Goal: Information Seeking & Learning: Learn about a topic

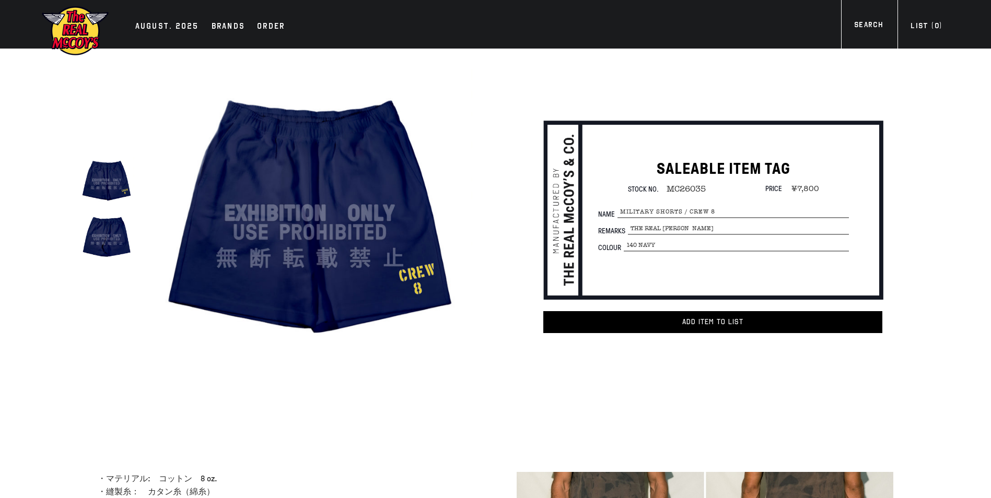
click at [266, 249] on img at bounding box center [309, 213] width 324 height 324
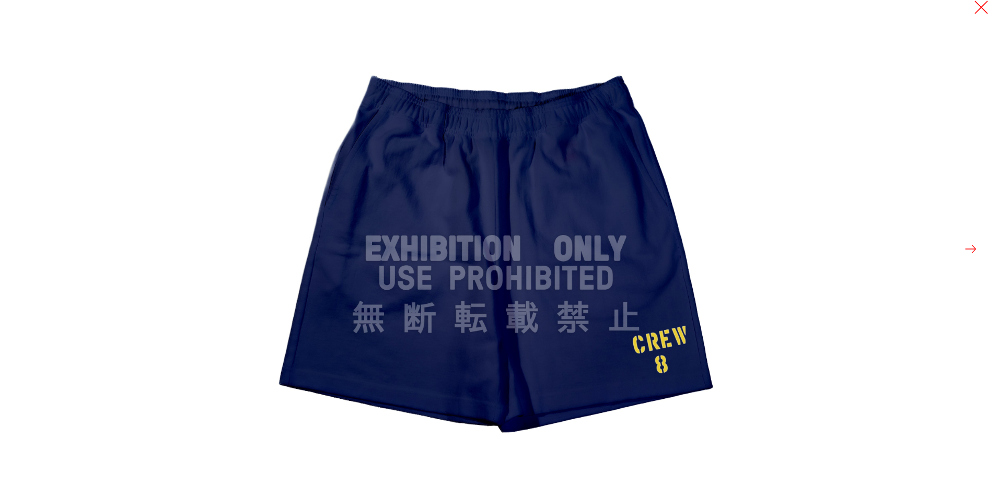
click at [987, 8] on button at bounding box center [981, 7] width 15 height 15
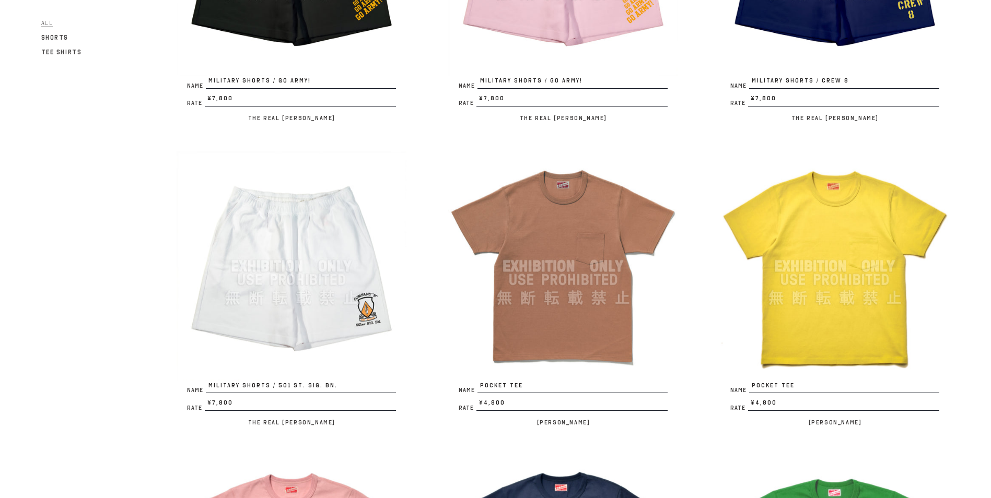
scroll to position [1828, 0]
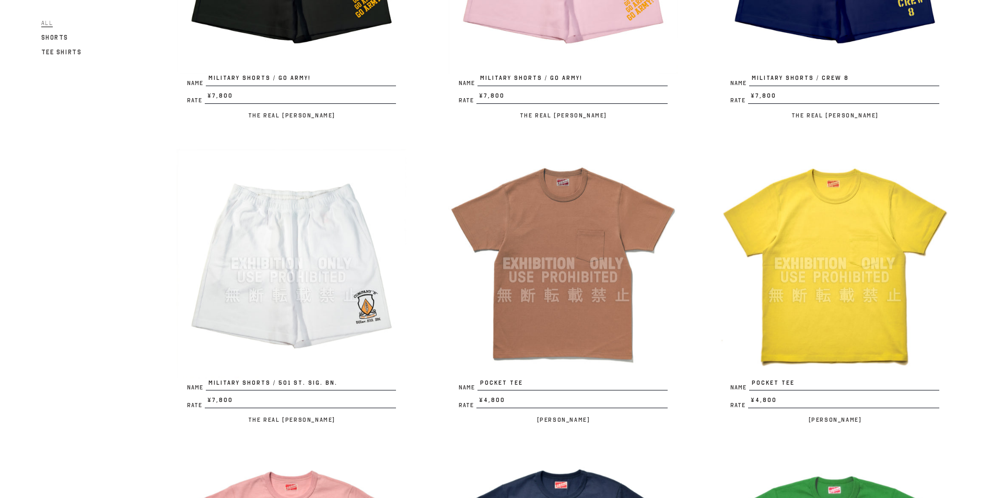
click at [311, 263] on img at bounding box center [292, 264] width 230 height 230
click at [573, 232] on img at bounding box center [563, 264] width 230 height 230
click at [845, 173] on img at bounding box center [835, 264] width 230 height 230
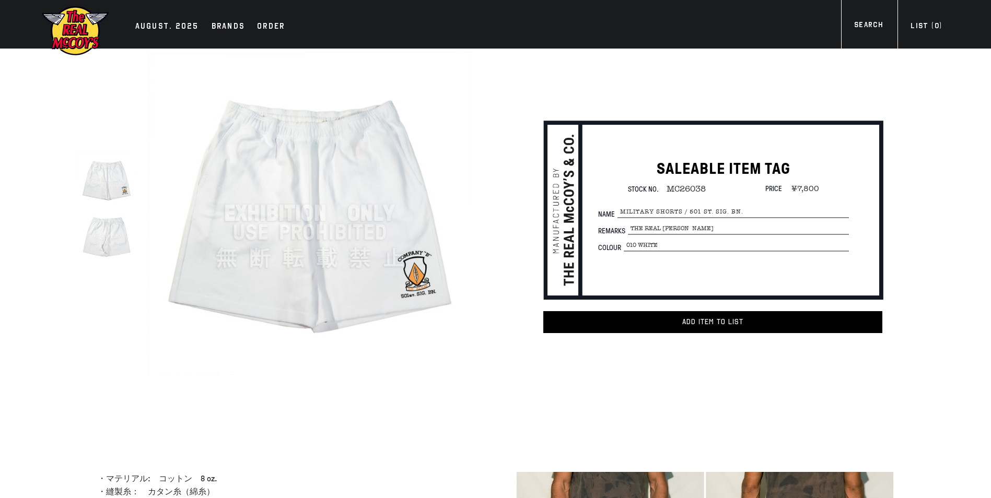
click at [311, 263] on img at bounding box center [309, 213] width 324 height 324
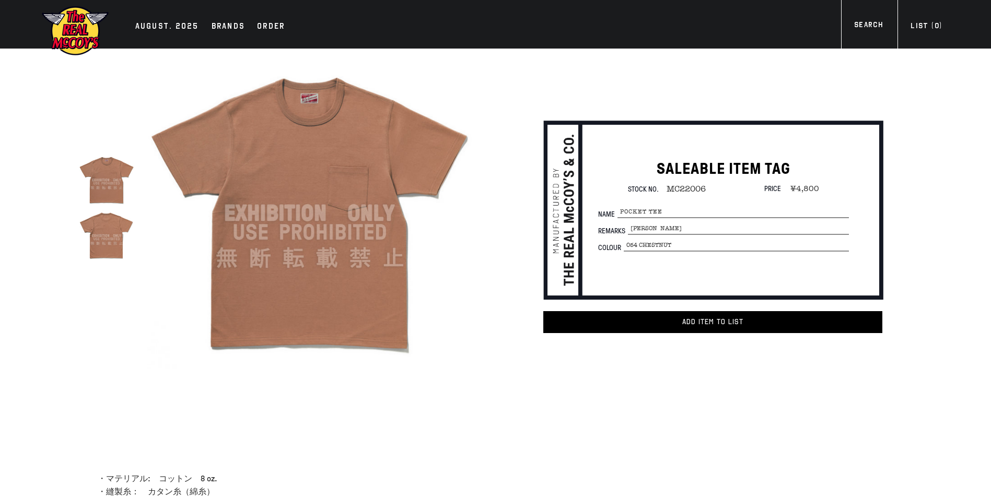
click at [395, 181] on img at bounding box center [309, 213] width 324 height 324
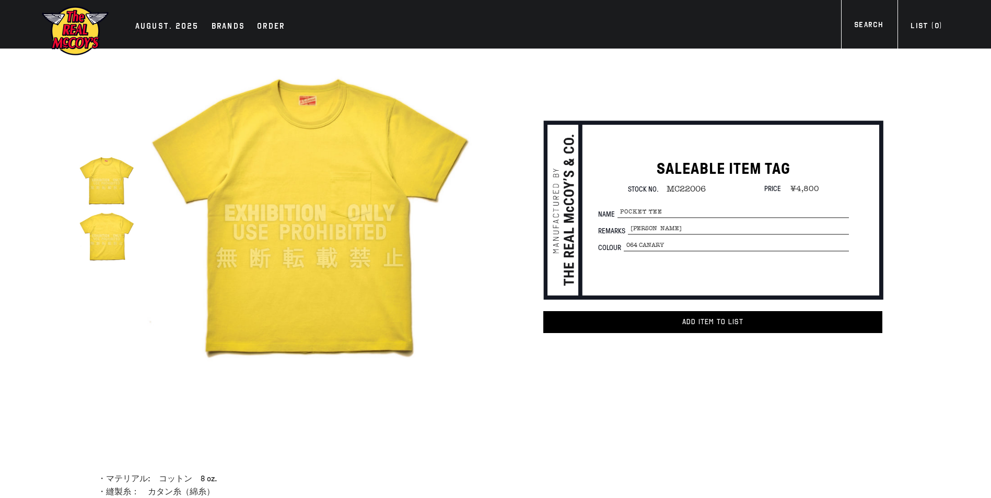
click at [408, 175] on img at bounding box center [309, 213] width 324 height 324
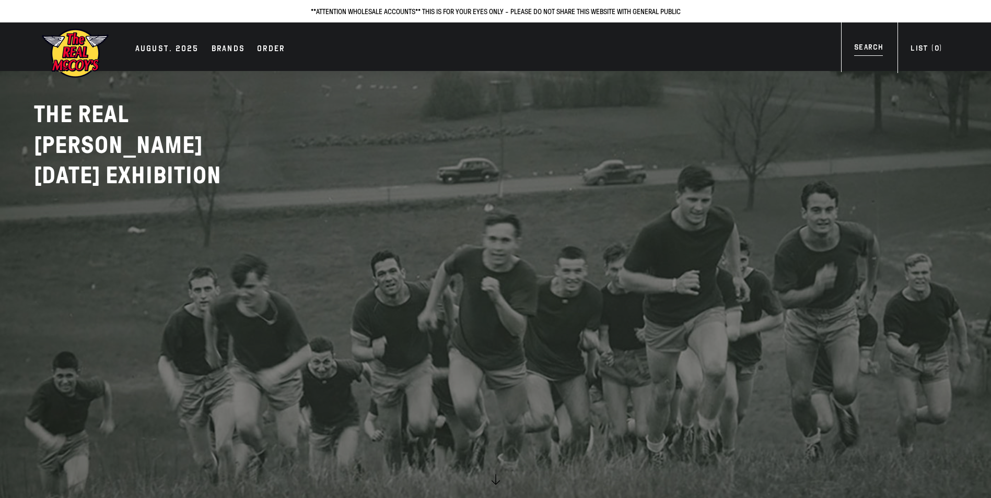
click at [871, 48] on div "Search" at bounding box center [868, 49] width 29 height 14
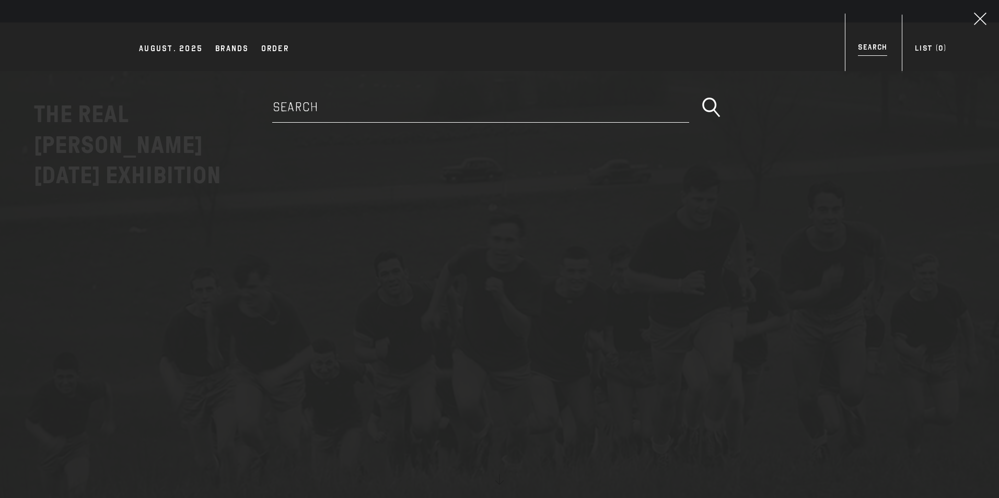
click at [479, 116] on input "Search" at bounding box center [480, 107] width 417 height 31
type input "august"
click at [695, 95] on button "submit" at bounding box center [710, 108] width 31 height 26
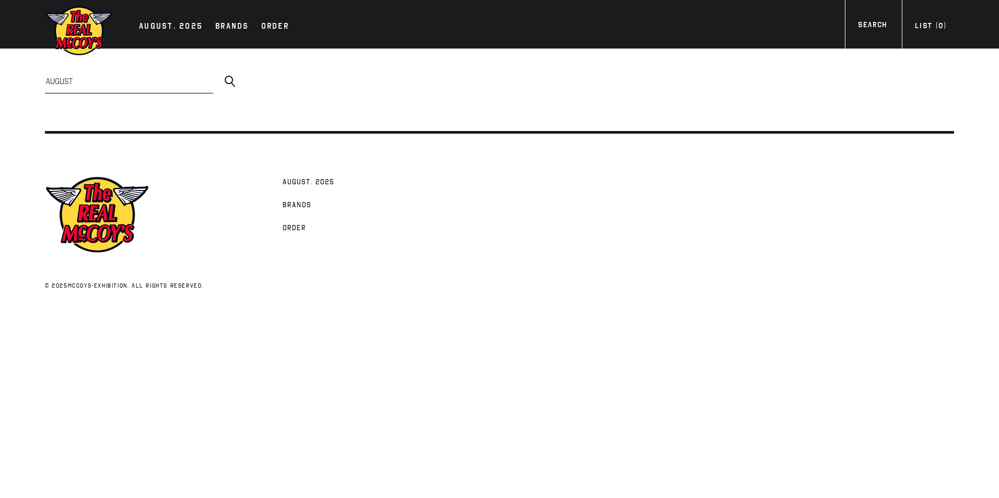
click at [157, 19] on ul "AUGUST. 2025 Brands Order More" at bounding box center [214, 26] width 160 height 15
click at [161, 22] on div "AUGUST. 2025" at bounding box center [171, 27] width 64 height 15
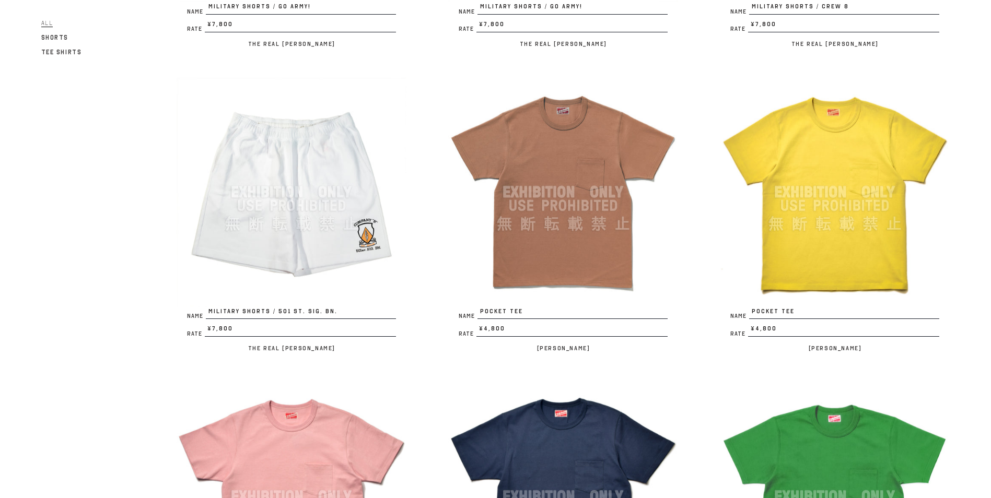
scroll to position [2089, 0]
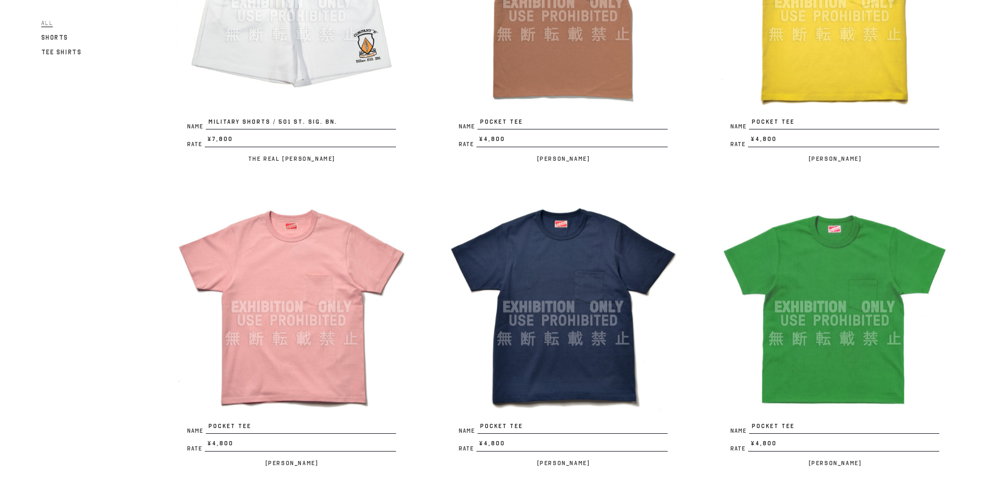
click at [330, 273] on img at bounding box center [292, 307] width 230 height 230
click at [552, 271] on img at bounding box center [563, 307] width 230 height 230
click at [835, 252] on img at bounding box center [835, 307] width 230 height 230
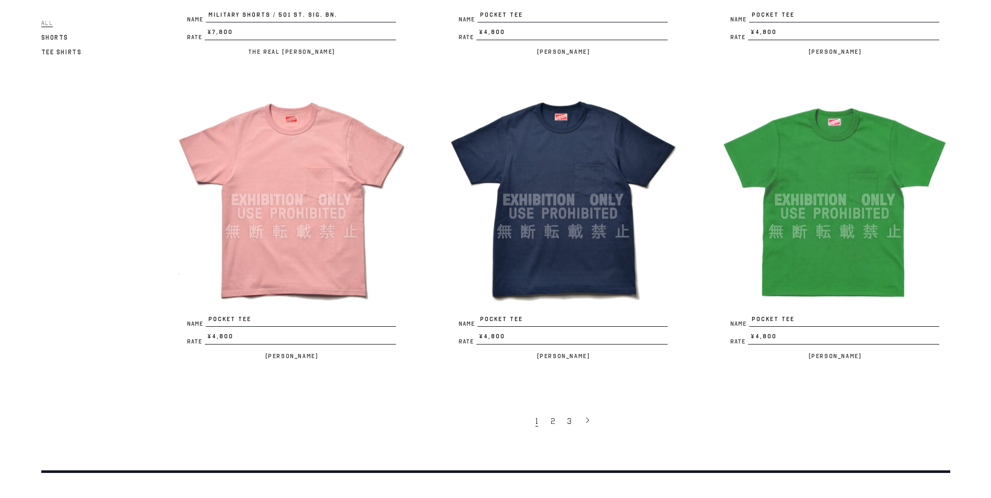
scroll to position [2346, 0]
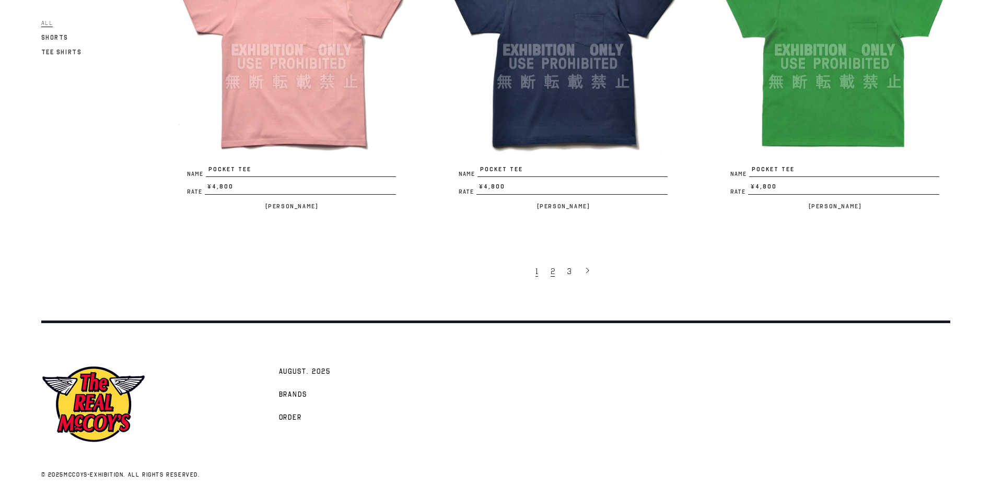
click at [552, 267] on span "2" at bounding box center [552, 271] width 4 height 10
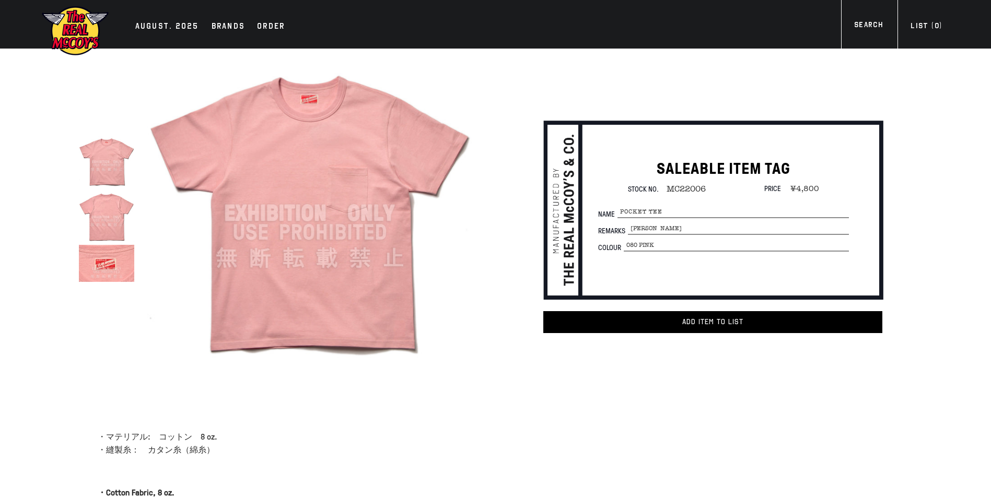
click at [389, 243] on img at bounding box center [309, 213] width 324 height 324
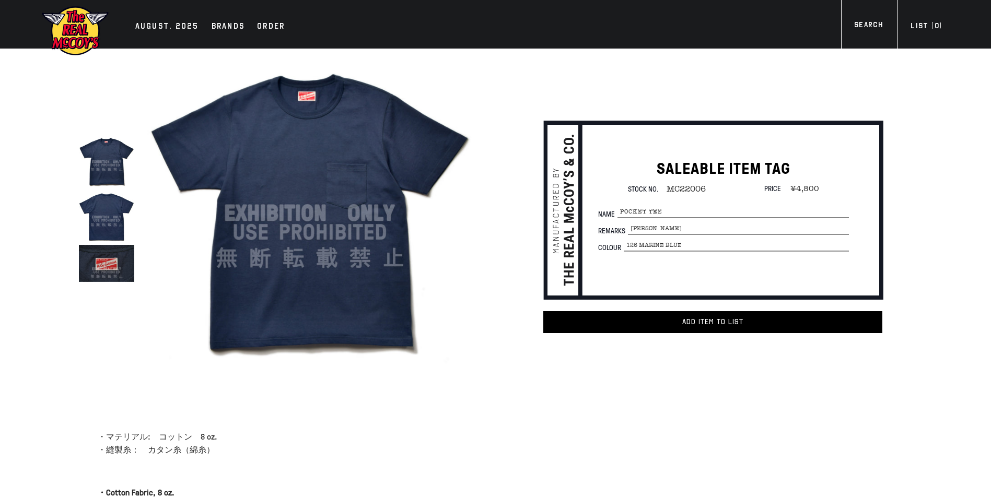
click at [391, 184] on img at bounding box center [309, 213] width 324 height 324
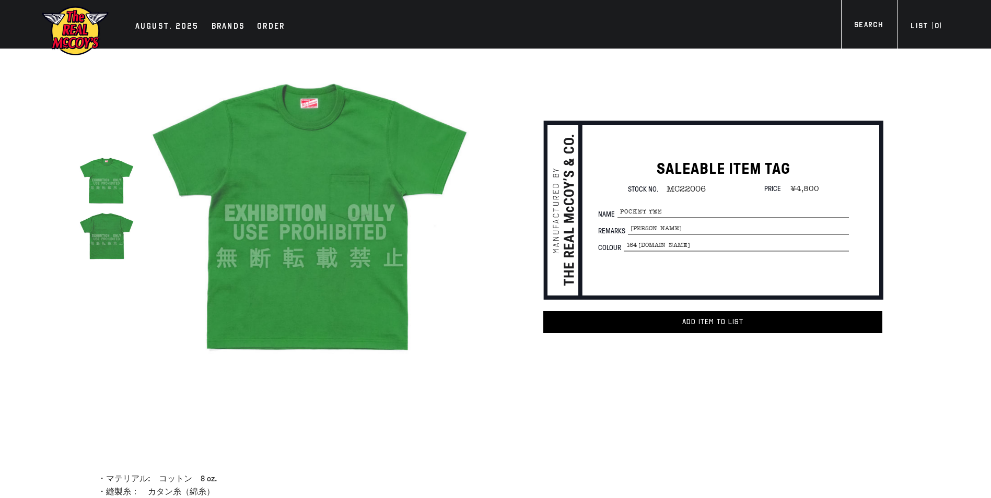
click at [407, 214] on img at bounding box center [309, 213] width 324 height 324
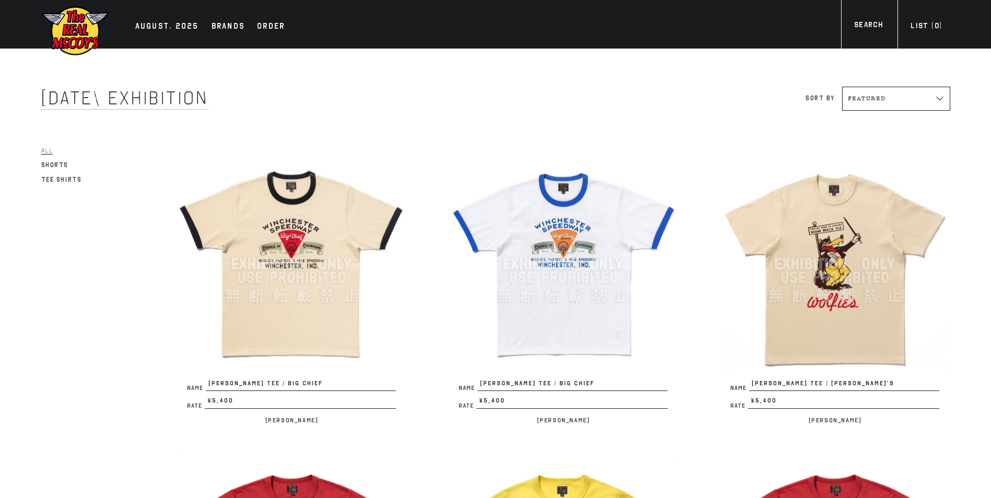
click at [337, 225] on img at bounding box center [292, 264] width 230 height 230
click at [561, 202] on img at bounding box center [563, 264] width 230 height 230
click at [833, 274] on img at bounding box center [835, 264] width 230 height 230
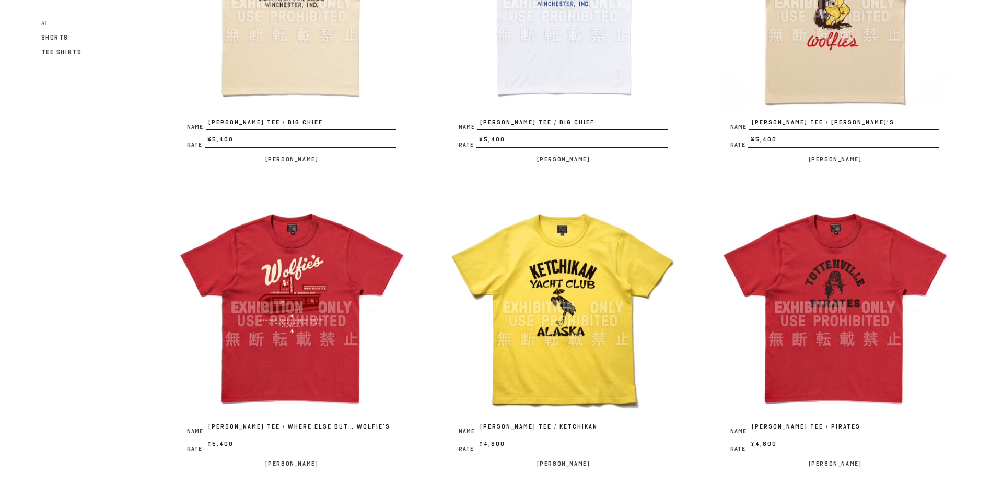
scroll to position [313, 0]
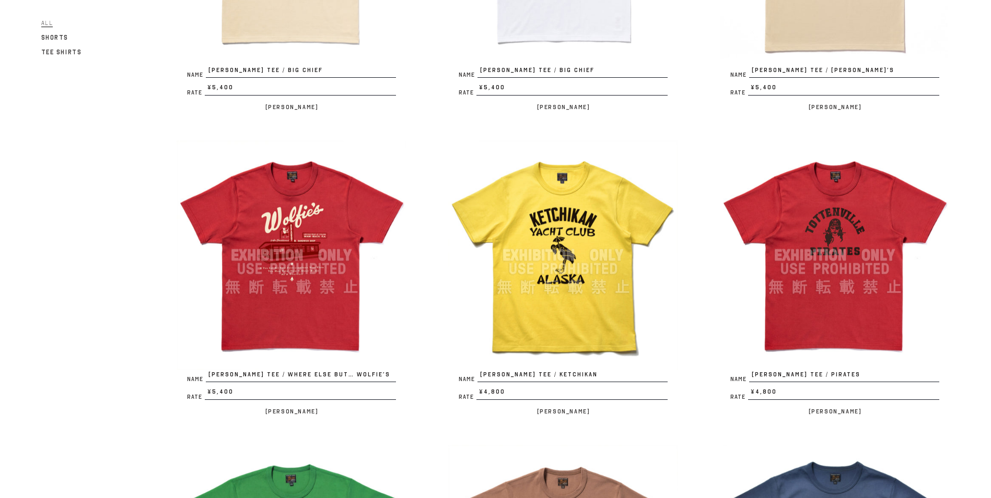
click at [322, 191] on img at bounding box center [292, 255] width 230 height 230
click at [548, 243] on img at bounding box center [563, 255] width 230 height 230
click at [811, 226] on img at bounding box center [835, 255] width 230 height 230
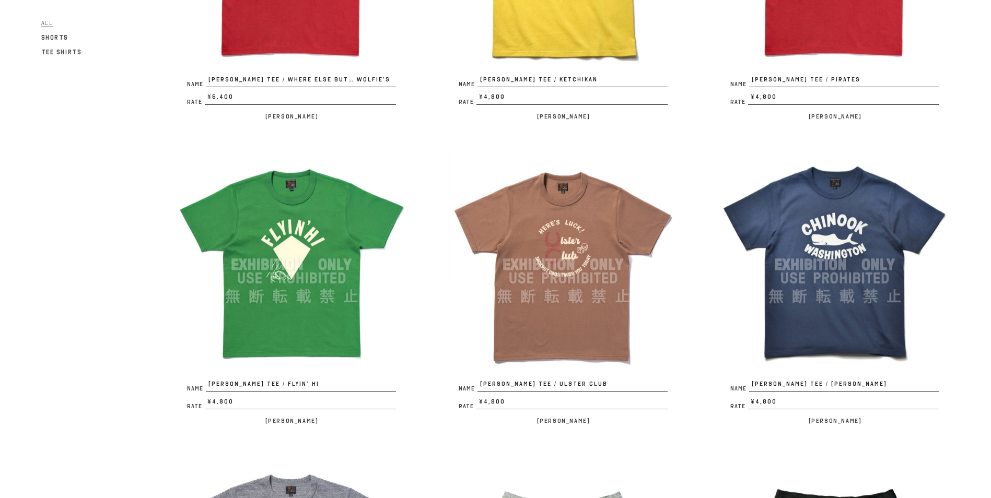
scroll to position [679, 0]
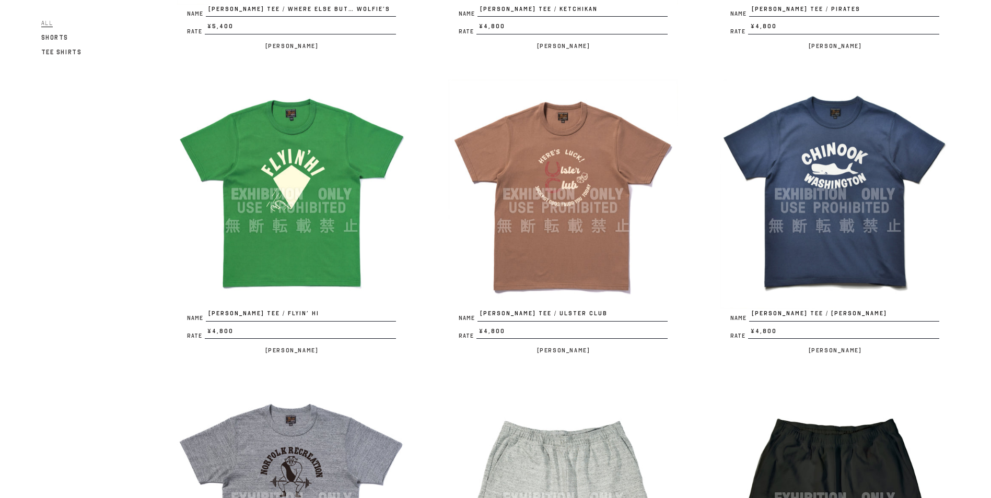
click at [327, 149] on img at bounding box center [292, 194] width 230 height 230
click at [557, 183] on img at bounding box center [563, 194] width 230 height 230
click at [844, 191] on img at bounding box center [835, 194] width 230 height 230
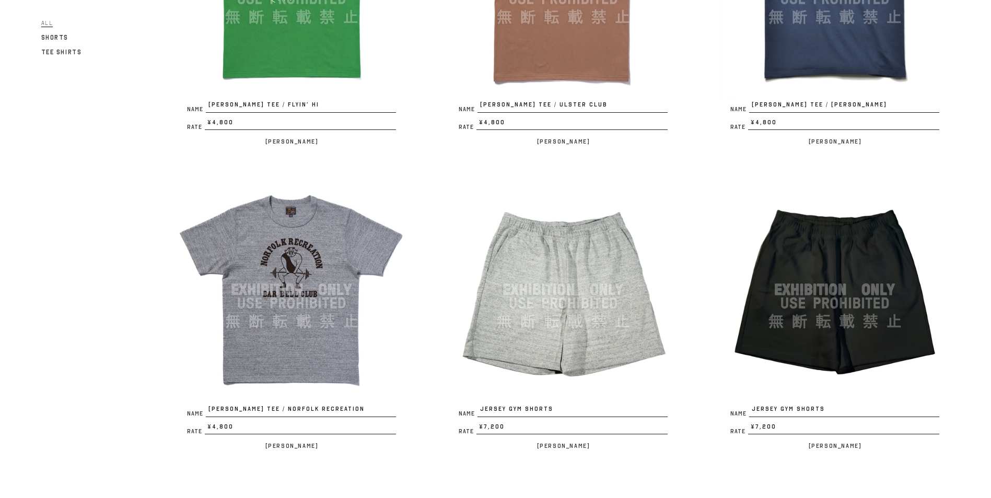
scroll to position [1097, 0]
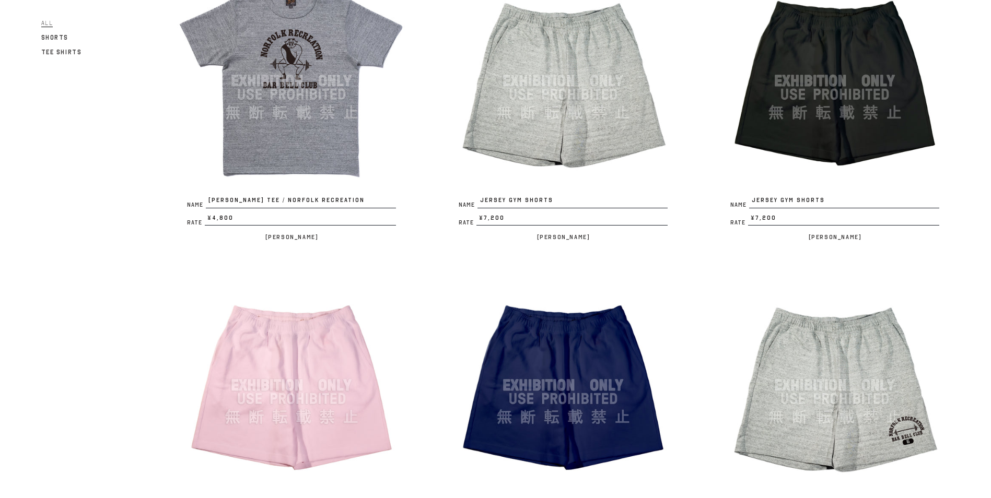
click at [308, 46] on img at bounding box center [292, 81] width 230 height 230
click at [569, 65] on img at bounding box center [563, 81] width 230 height 230
click at [772, 89] on img at bounding box center [835, 81] width 230 height 230
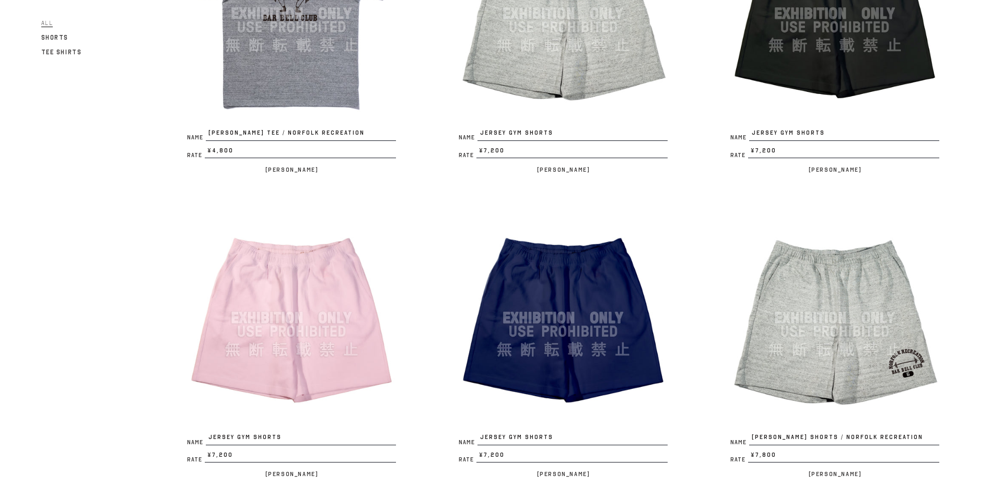
scroll to position [1253, 0]
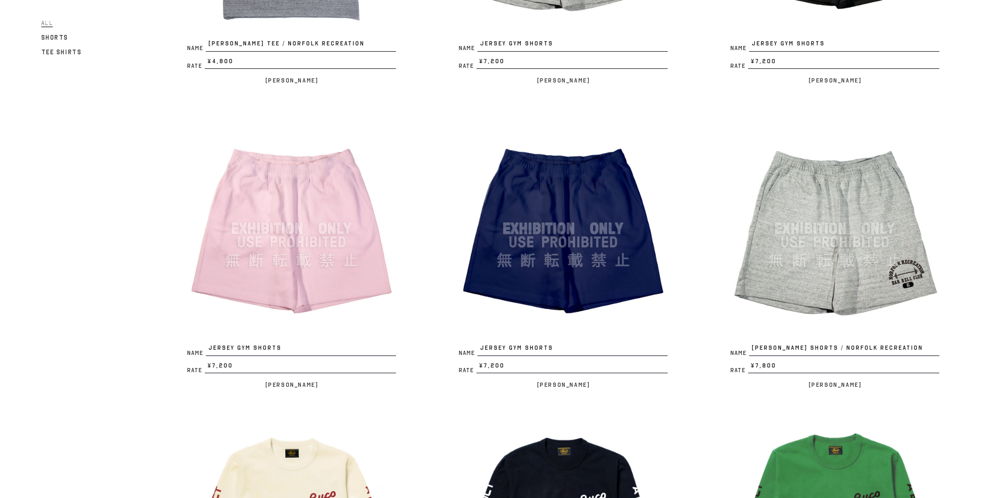
click at [318, 205] on img at bounding box center [292, 229] width 230 height 230
click at [590, 199] on img at bounding box center [563, 229] width 230 height 230
click at [819, 221] on img at bounding box center [835, 229] width 230 height 230
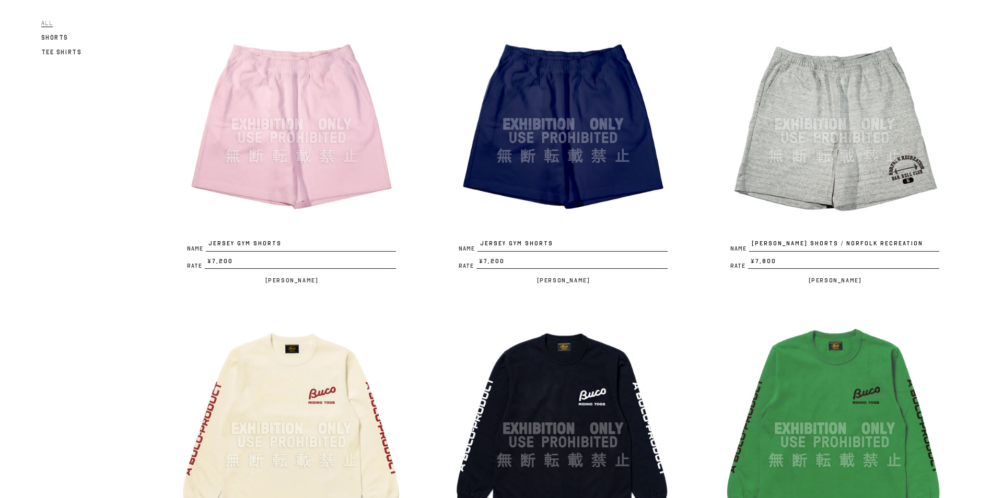
scroll to position [1515, 0]
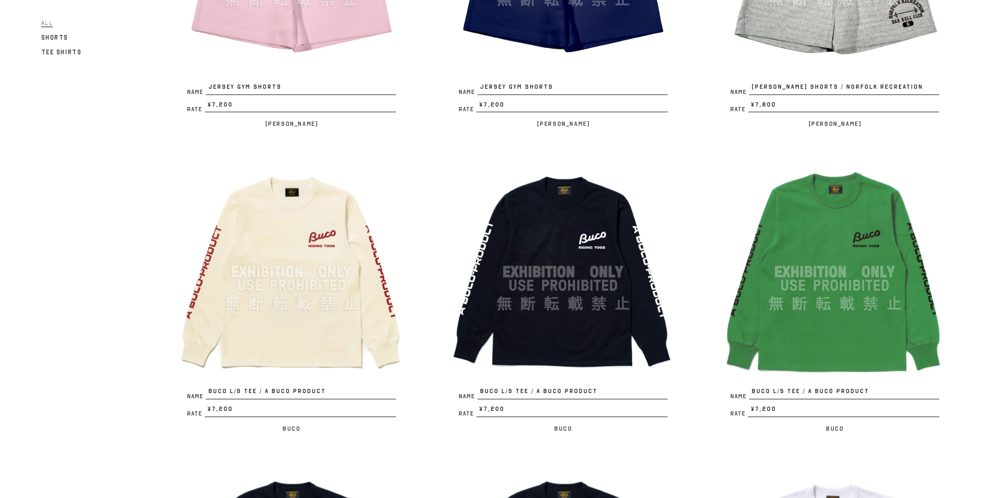
click at [407, 214] on div "Name BUCO L/S TEE / A BUCO PRODUCT Rate ¥7,200 / Buco" at bounding box center [542, 301] width 272 height 288
click at [374, 213] on img at bounding box center [292, 272] width 230 height 230
click at [607, 245] on img at bounding box center [563, 272] width 230 height 230
click at [835, 241] on img at bounding box center [835, 272] width 230 height 230
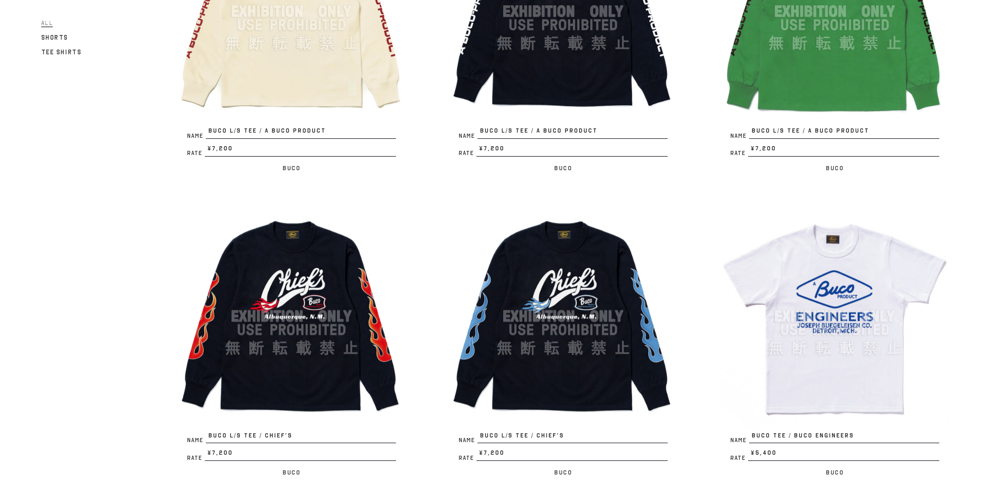
scroll to position [1932, 0]
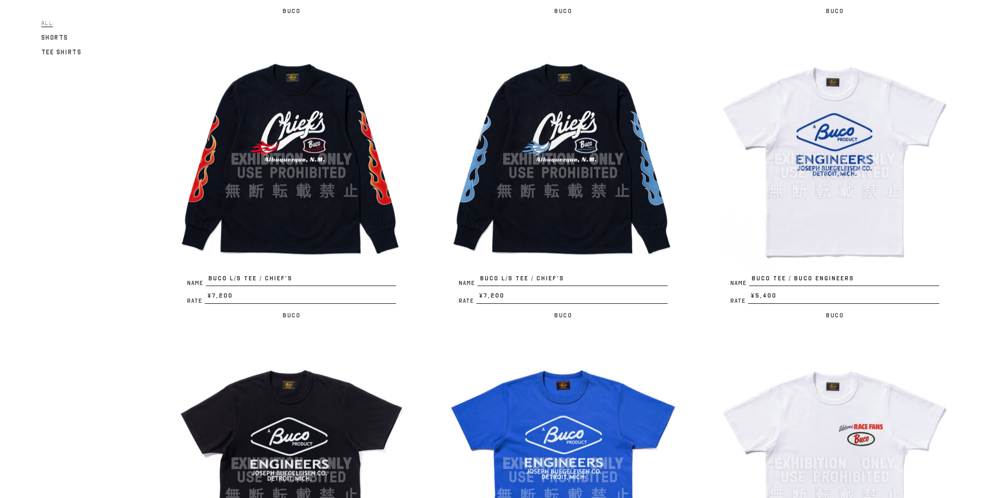
click at [311, 114] on img at bounding box center [292, 159] width 230 height 230
click at [592, 156] on img at bounding box center [563, 159] width 230 height 230
click at [808, 172] on img at bounding box center [835, 159] width 230 height 230
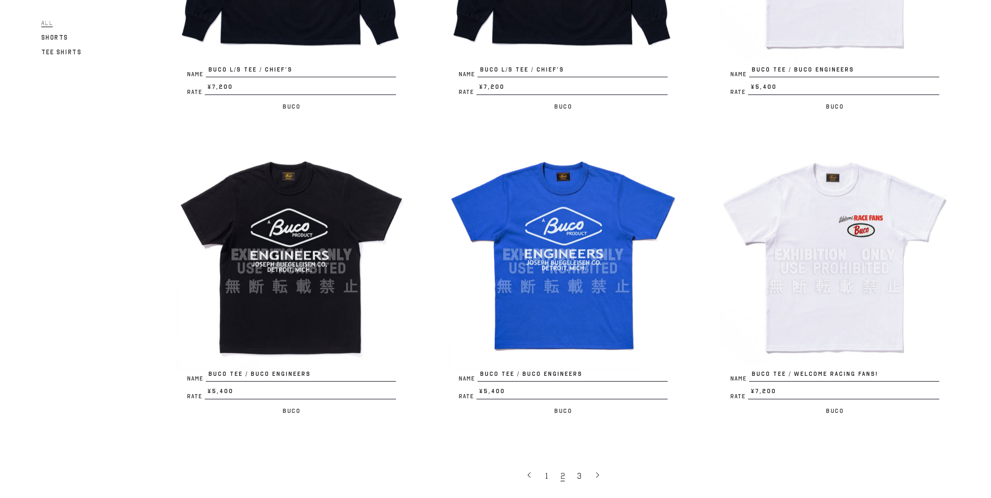
click at [331, 209] on img at bounding box center [292, 255] width 230 height 230
click at [567, 196] on img at bounding box center [563, 255] width 230 height 230
click at [852, 197] on img at bounding box center [835, 255] width 230 height 230
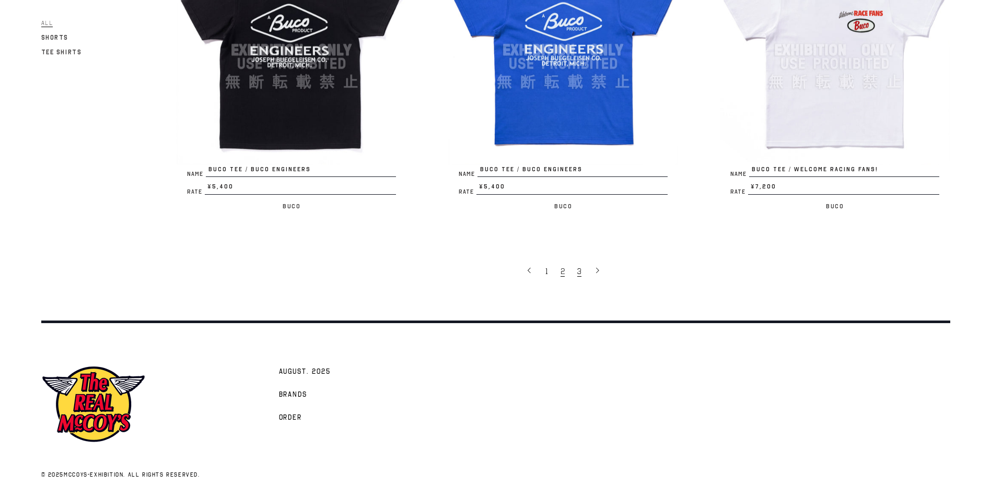
click at [580, 270] on span "3" at bounding box center [579, 271] width 4 height 10
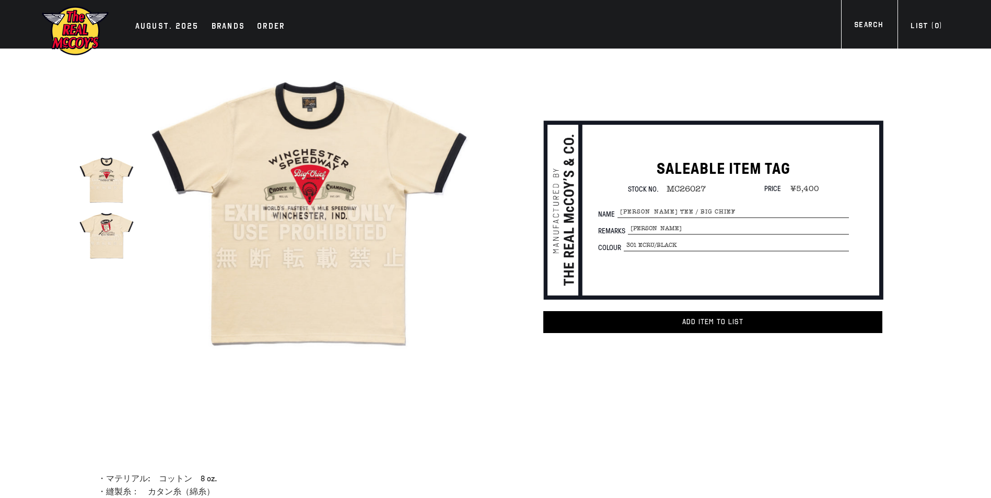
click at [329, 214] on img at bounding box center [309, 213] width 324 height 324
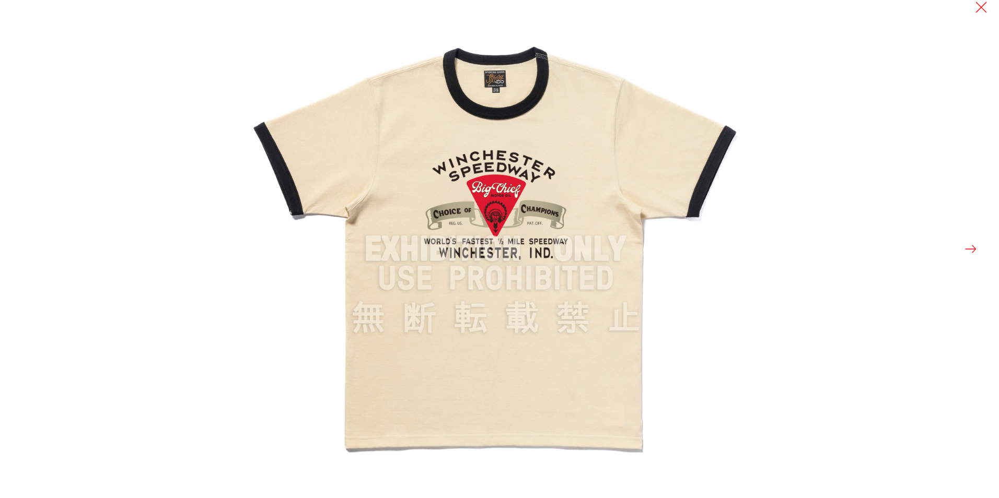
click at [969, 247] on button at bounding box center [970, 249] width 15 height 15
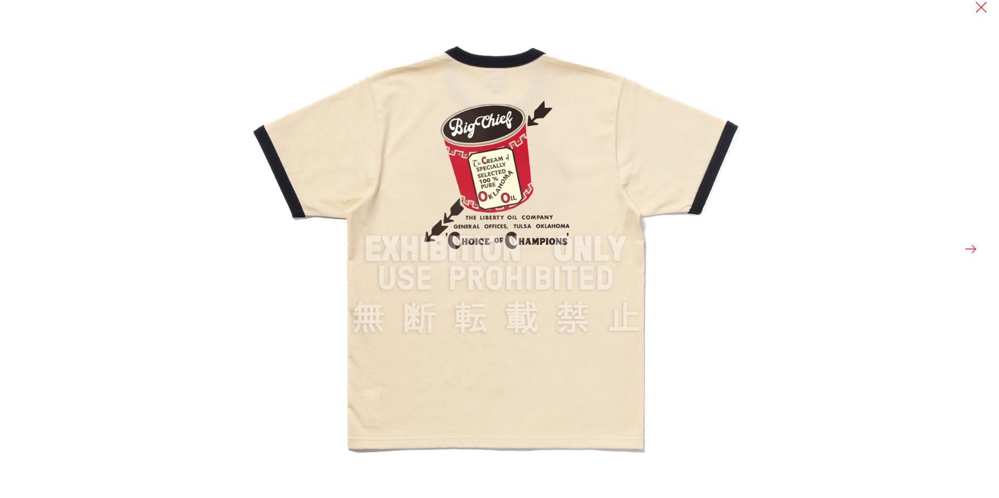
click at [945, 61] on div at bounding box center [746, 249] width 999 height 498
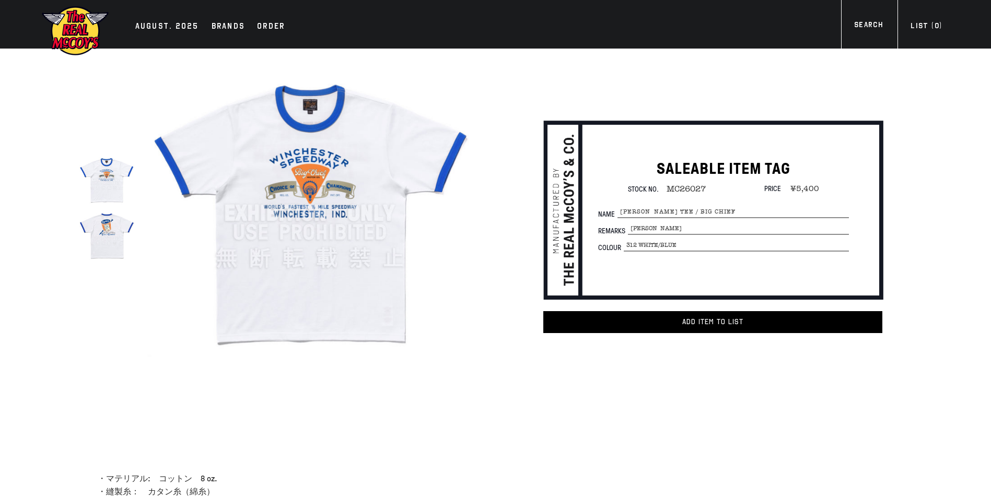
click at [349, 186] on img at bounding box center [309, 213] width 324 height 324
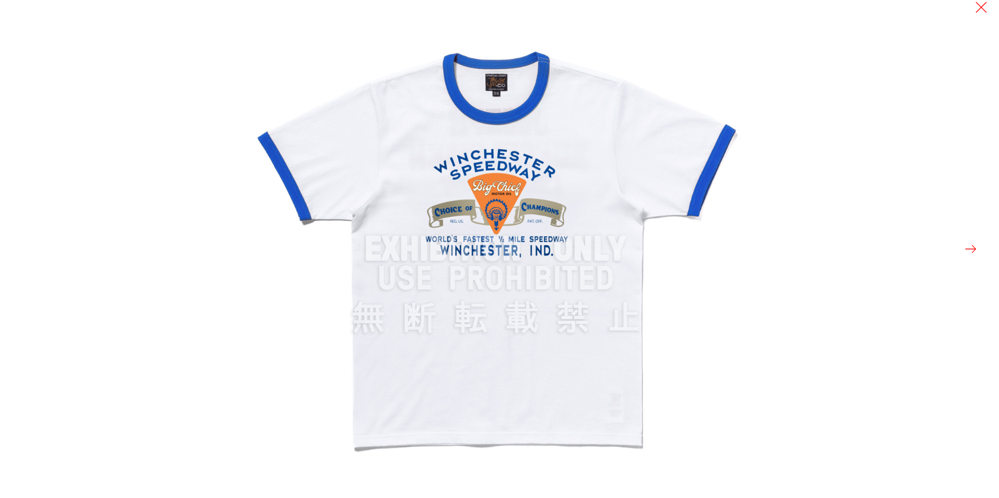
click at [973, 249] on button at bounding box center [970, 249] width 15 height 15
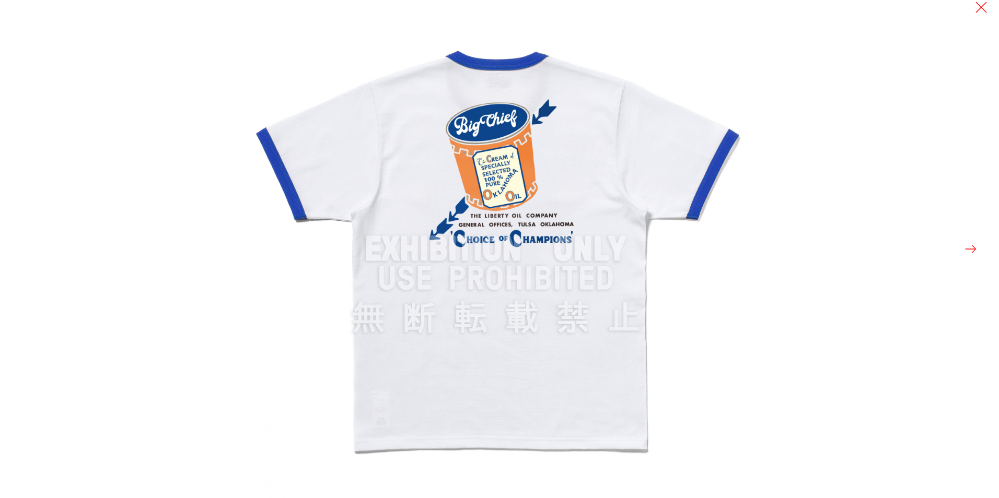
click at [976, 15] on div at bounding box center [746, 249] width 999 height 498
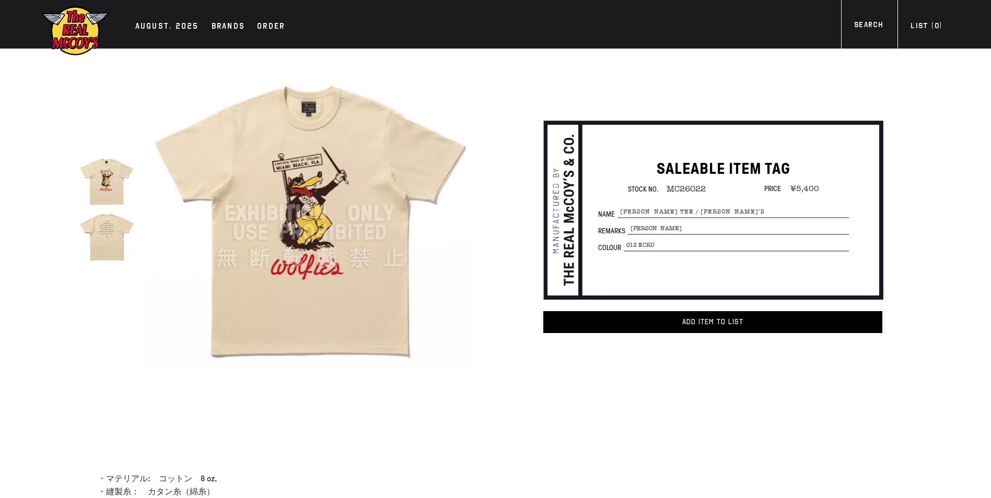
click at [386, 219] on img at bounding box center [309, 213] width 324 height 324
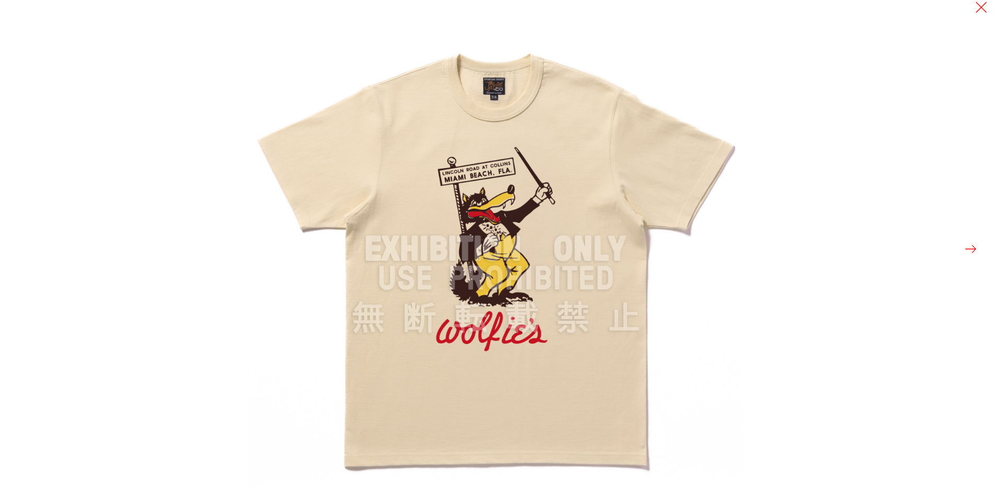
click at [965, 250] on button at bounding box center [970, 249] width 15 height 15
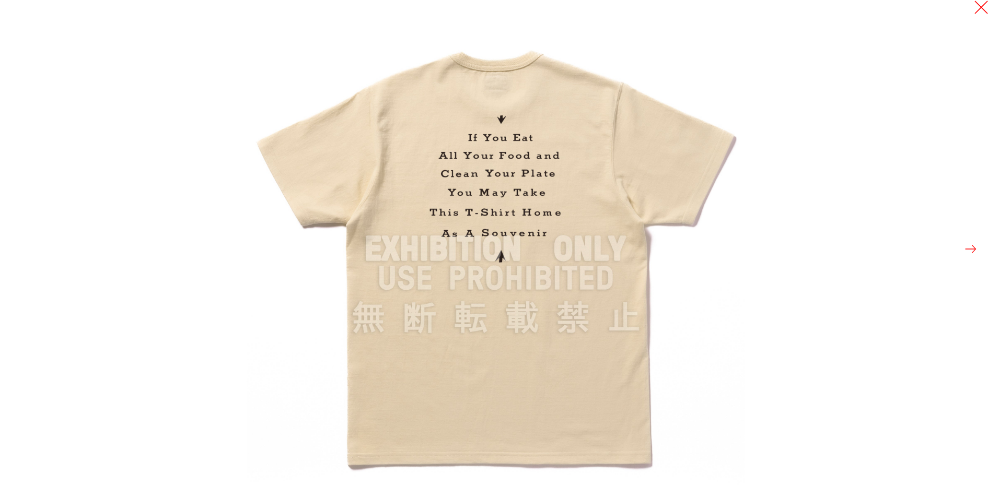
click at [977, 10] on button at bounding box center [981, 7] width 15 height 15
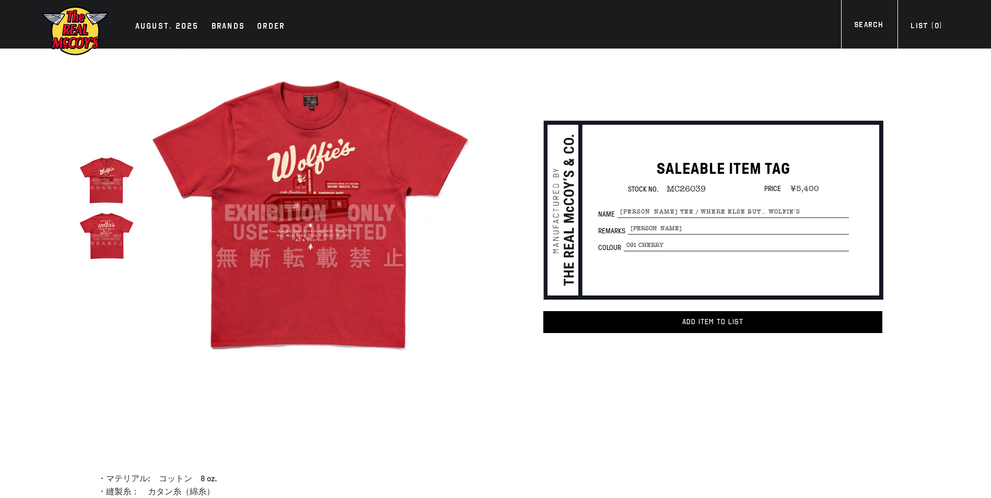
click at [358, 195] on img at bounding box center [309, 213] width 324 height 324
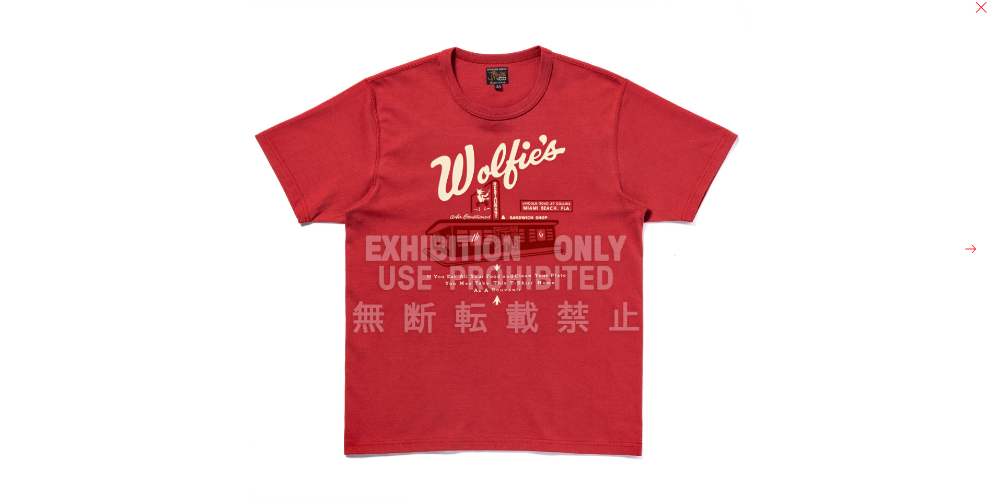
click at [966, 249] on button at bounding box center [970, 249] width 15 height 15
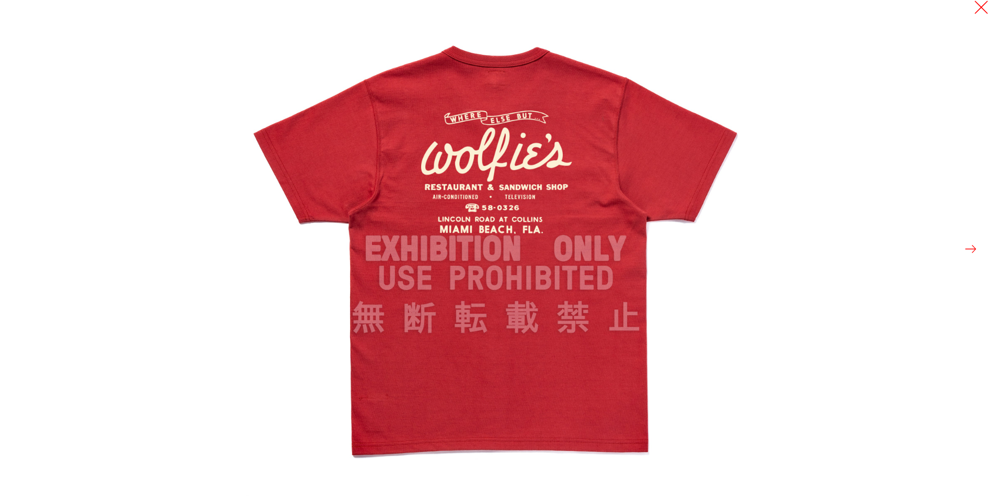
click at [983, 6] on button at bounding box center [981, 7] width 15 height 15
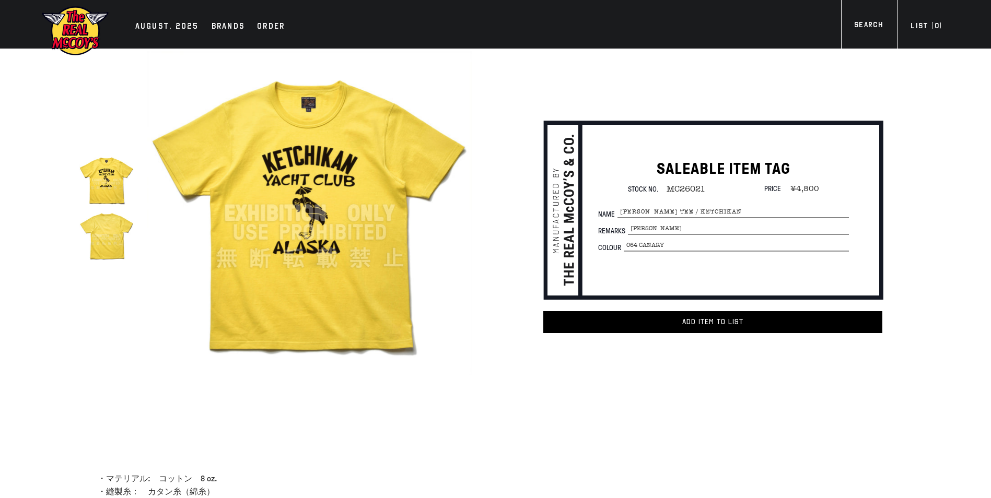
click at [405, 205] on img at bounding box center [309, 213] width 324 height 324
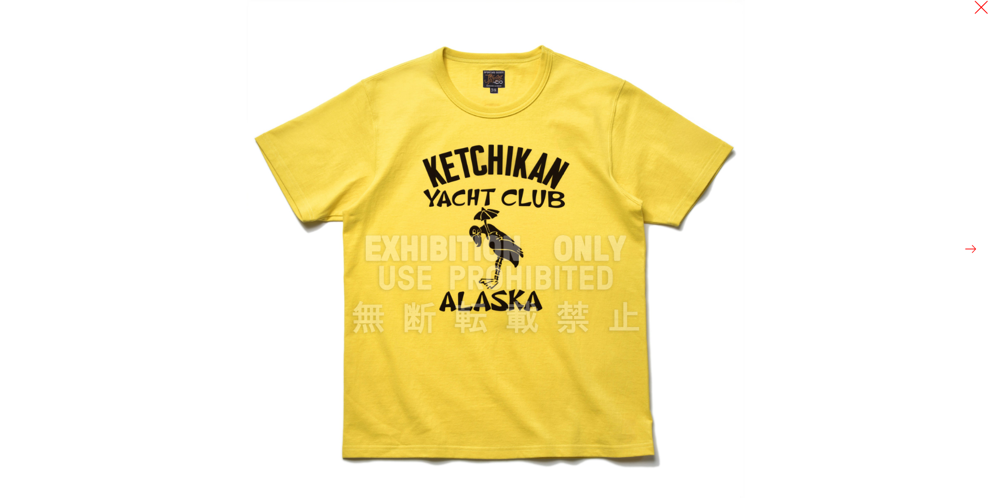
click at [980, 6] on button at bounding box center [981, 7] width 15 height 15
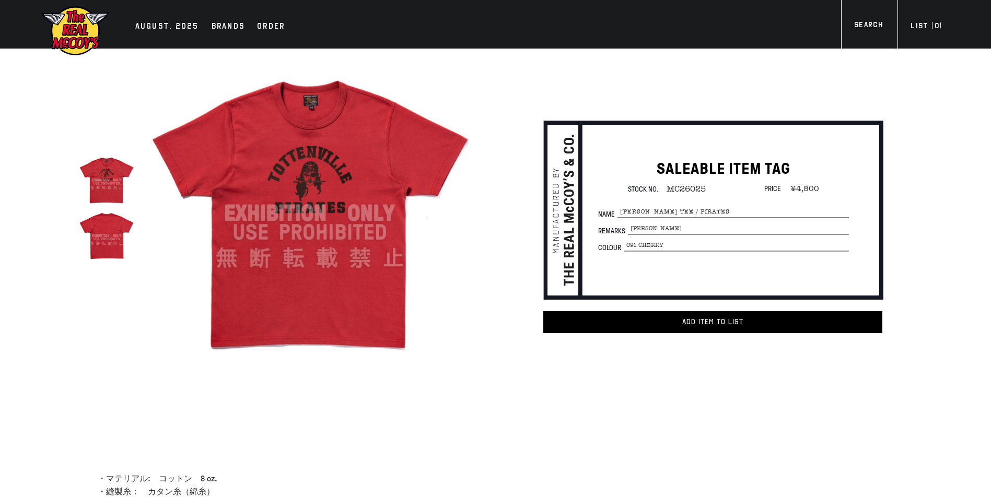
click at [218, 203] on img at bounding box center [309, 213] width 324 height 324
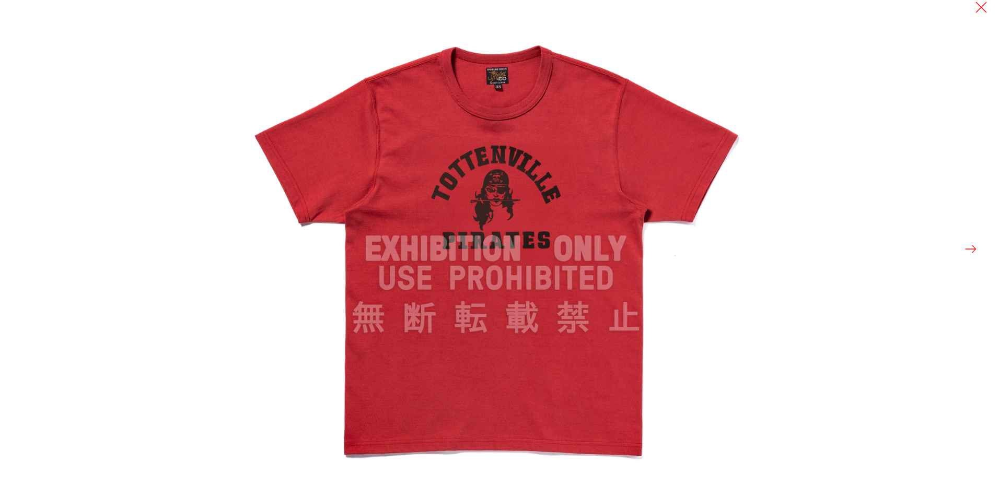
click at [972, 15] on div at bounding box center [746, 249] width 999 height 498
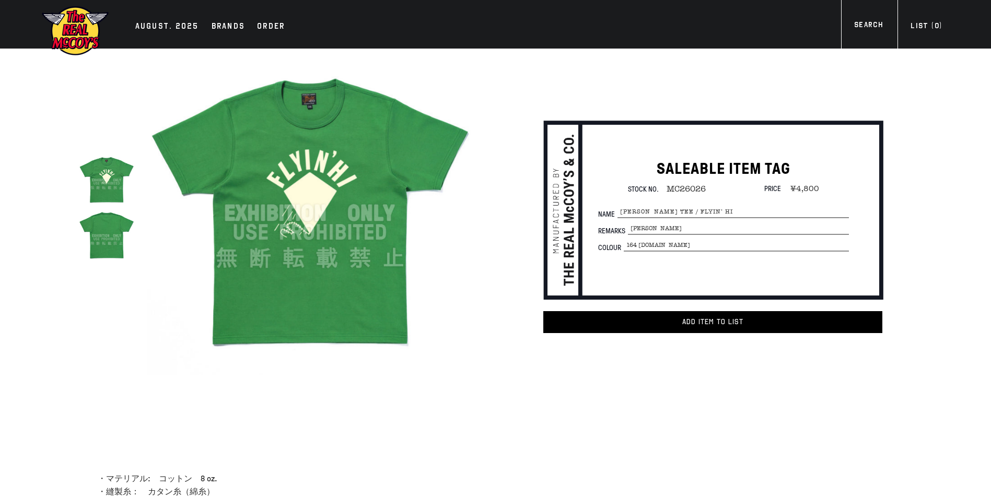
click at [394, 202] on img at bounding box center [309, 213] width 324 height 324
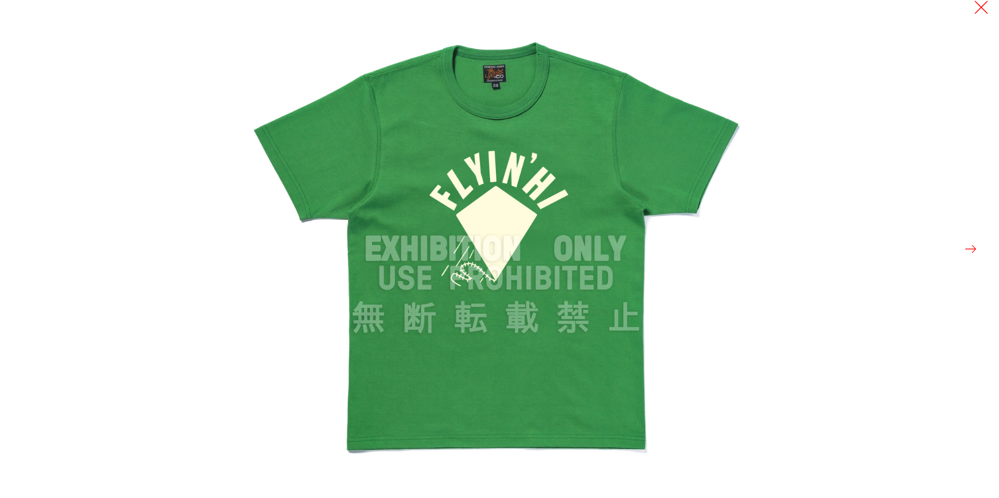
click at [974, 11] on button at bounding box center [981, 7] width 15 height 15
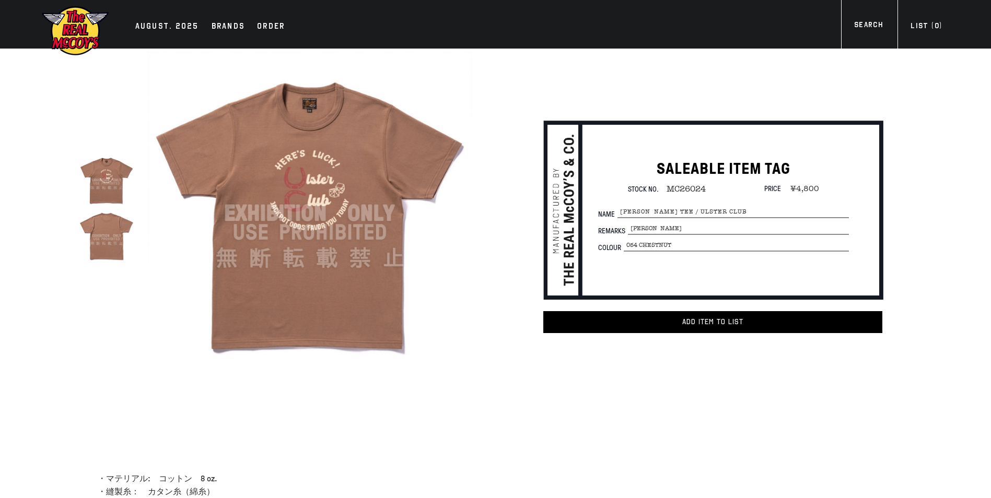
click at [397, 181] on img at bounding box center [309, 213] width 324 height 324
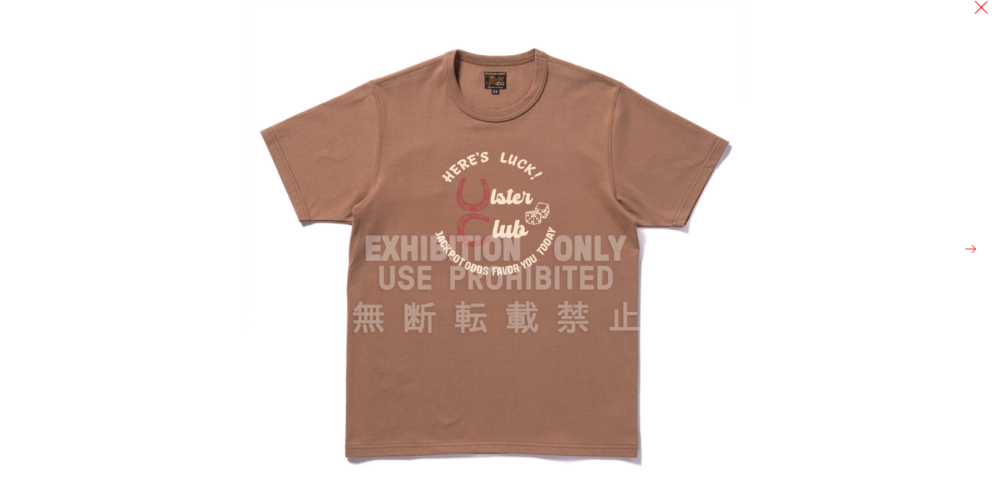
click at [980, 4] on button at bounding box center [981, 7] width 15 height 15
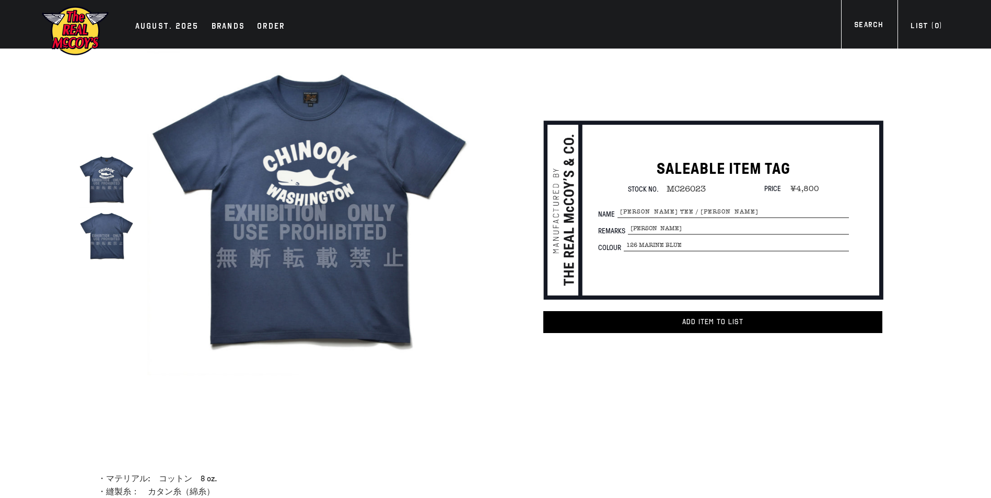
click at [325, 156] on img at bounding box center [309, 213] width 324 height 324
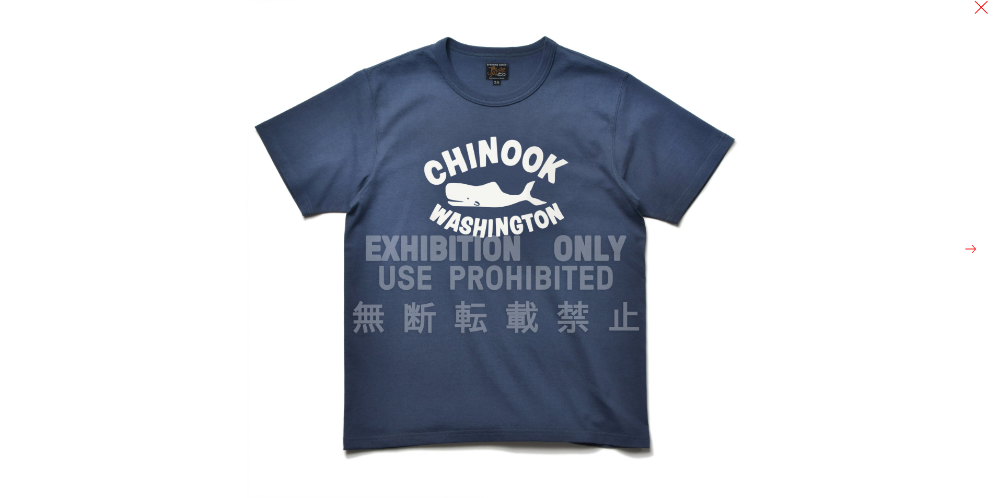
click at [985, 10] on button at bounding box center [981, 7] width 15 height 15
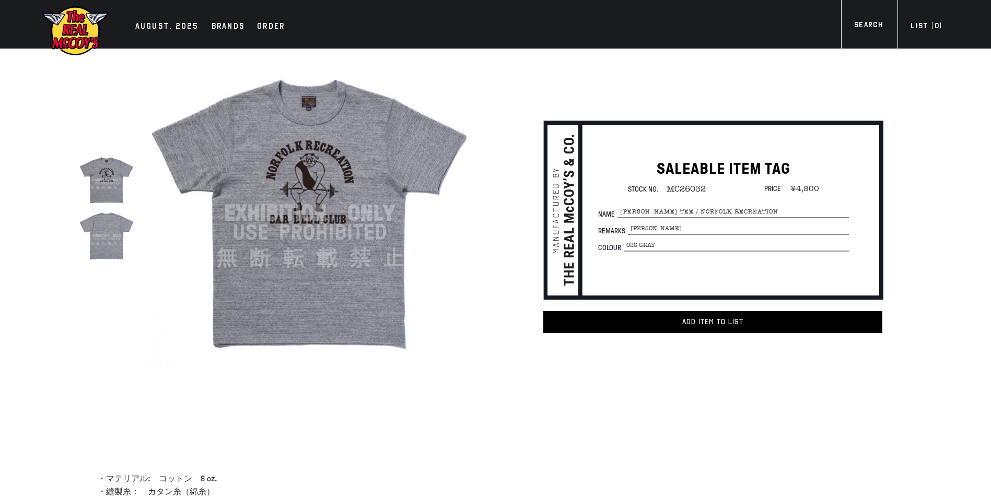
click at [331, 146] on img at bounding box center [309, 213] width 324 height 324
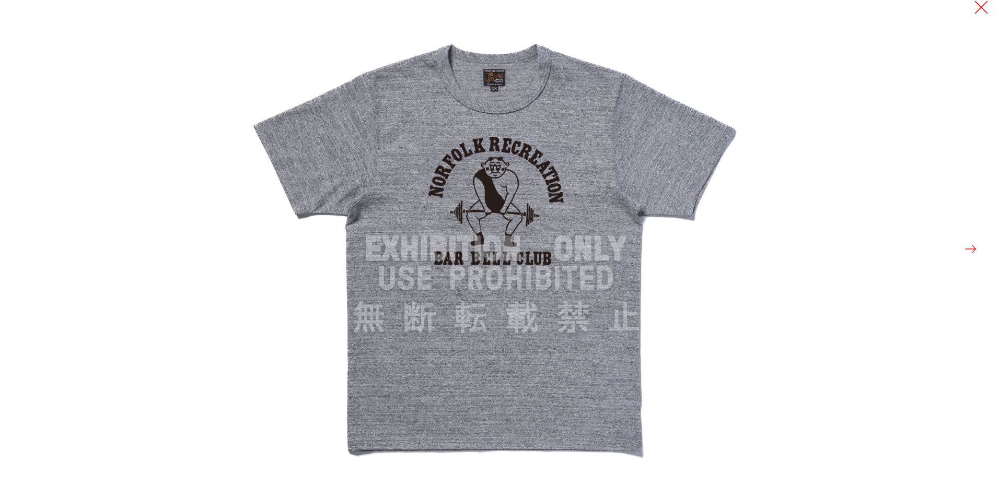
click at [976, 6] on button at bounding box center [981, 7] width 15 height 15
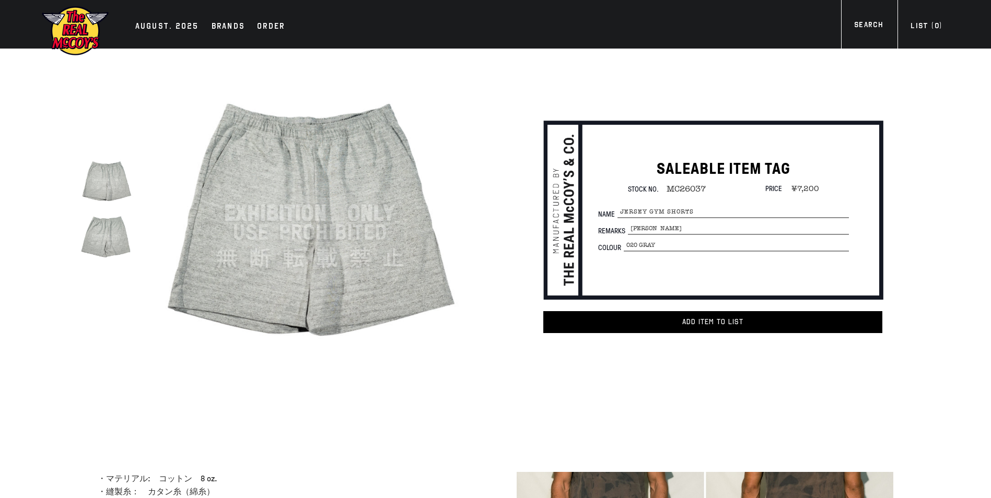
click at [320, 131] on img at bounding box center [309, 213] width 324 height 324
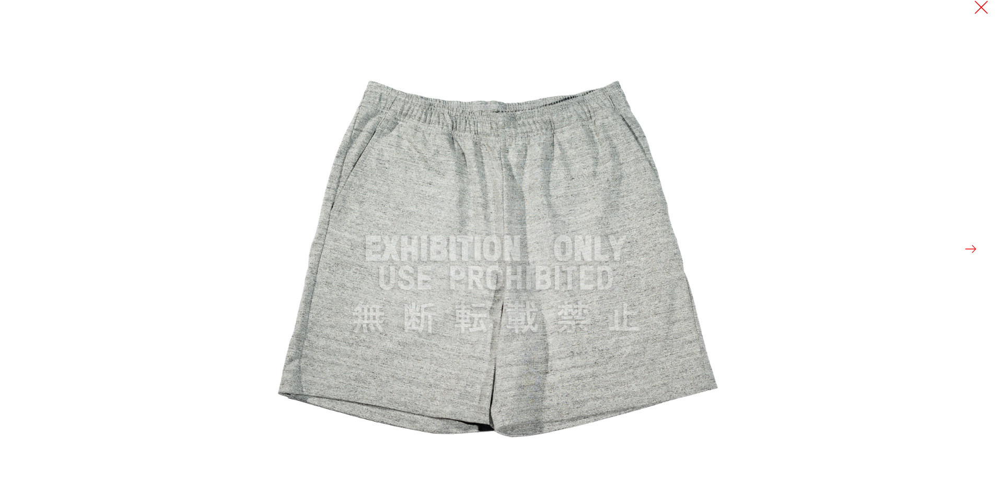
click at [983, 9] on button at bounding box center [981, 7] width 15 height 15
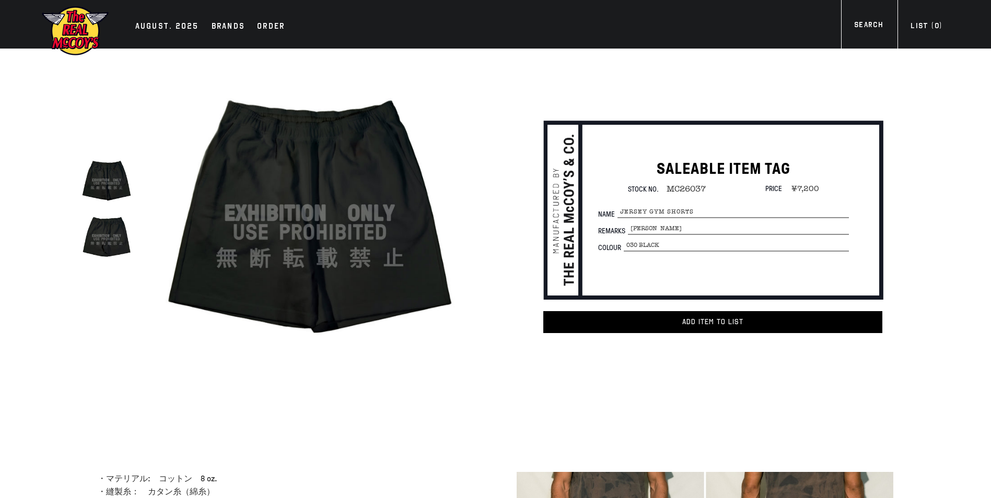
click at [399, 175] on img at bounding box center [309, 213] width 324 height 324
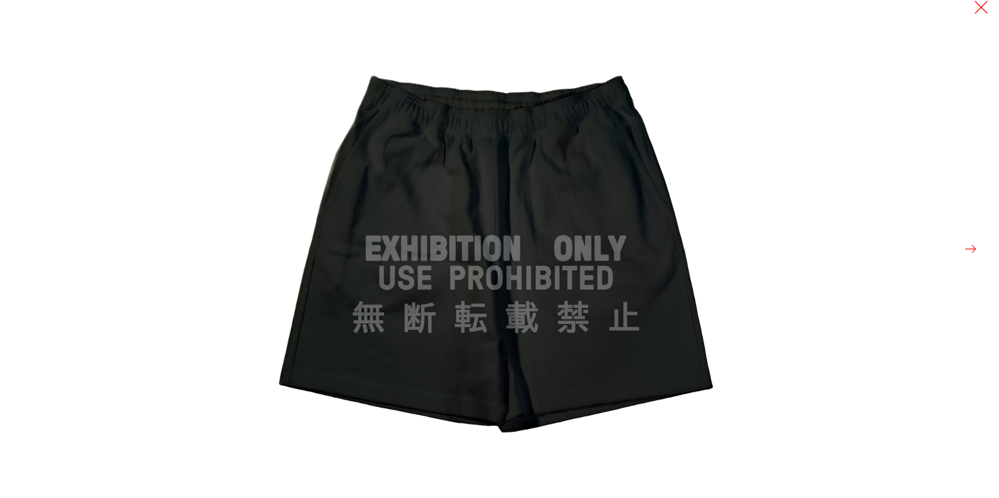
click at [985, 5] on button at bounding box center [981, 7] width 15 height 15
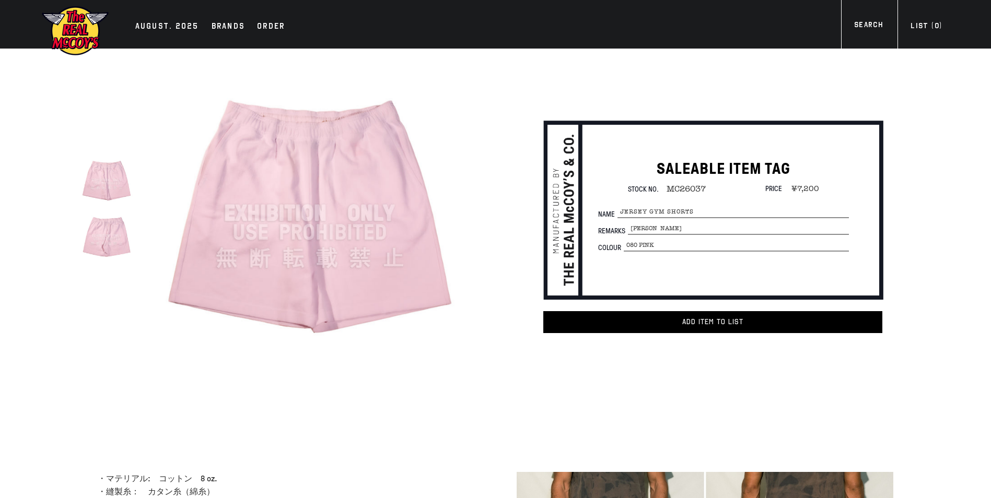
click at [321, 194] on img at bounding box center [309, 213] width 324 height 324
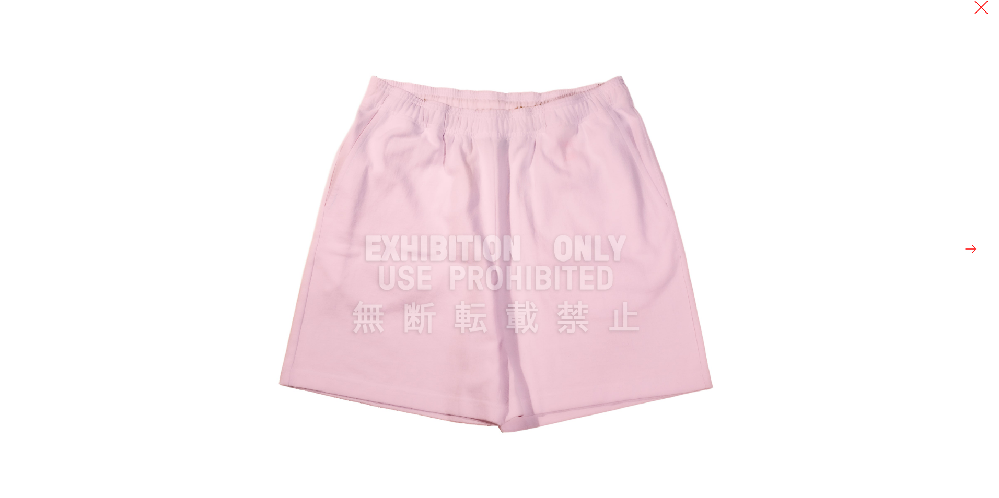
click at [976, 10] on button at bounding box center [981, 7] width 15 height 15
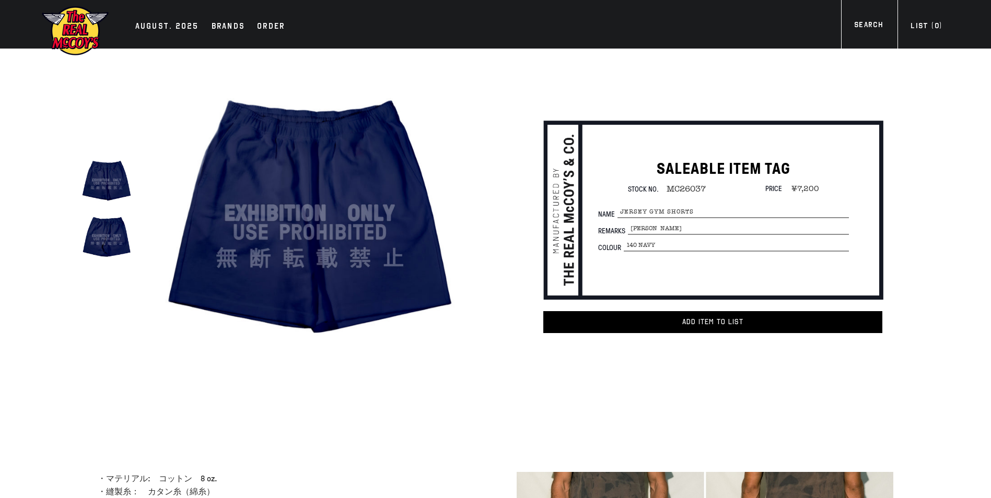
click at [365, 173] on img at bounding box center [309, 213] width 324 height 324
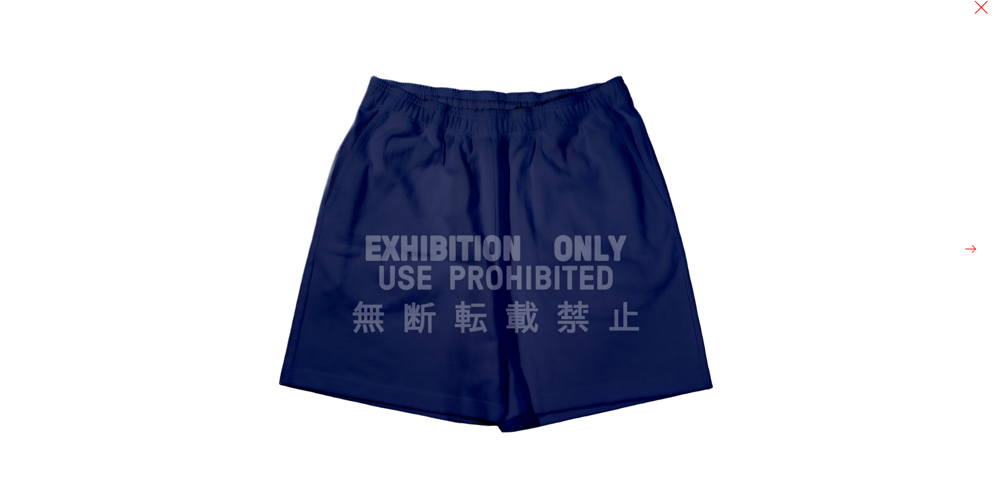
click at [976, 9] on button at bounding box center [981, 7] width 15 height 15
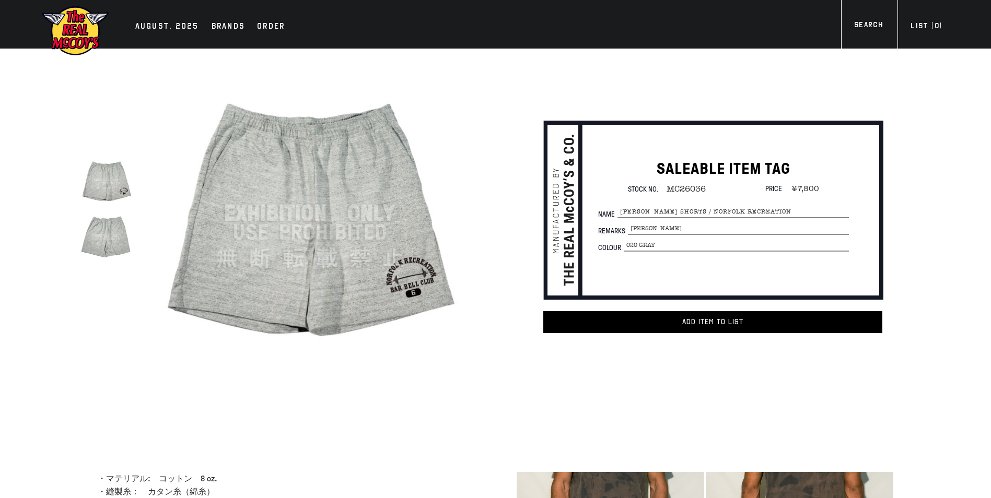
click at [394, 193] on img at bounding box center [309, 213] width 324 height 324
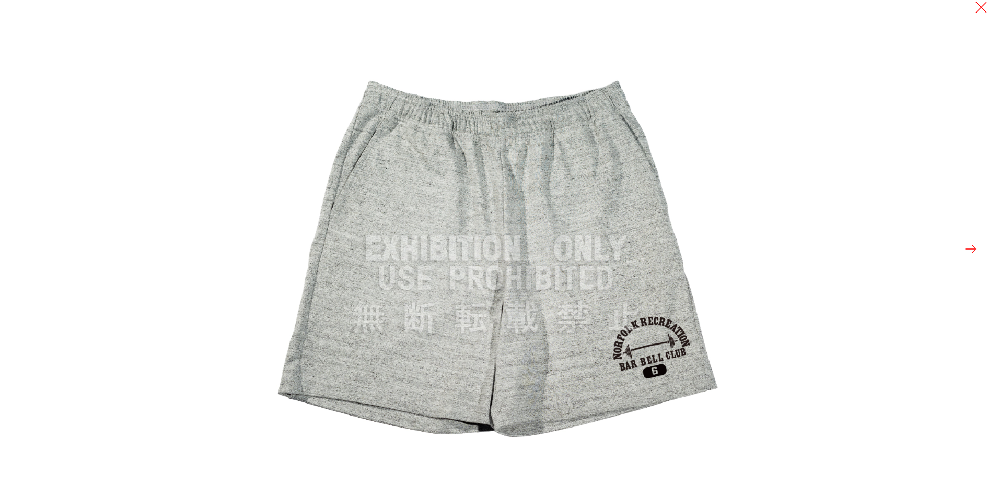
click at [464, 35] on img at bounding box center [496, 249] width 498 height 498
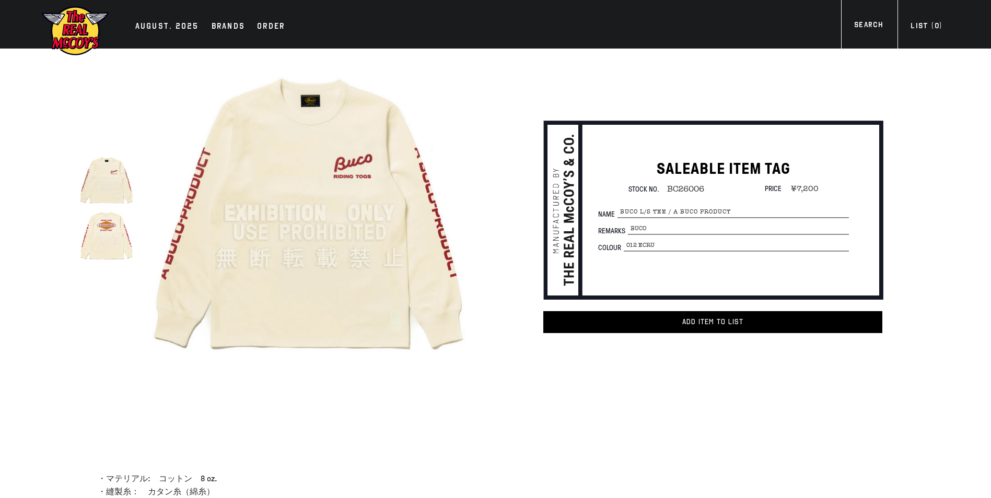
click at [364, 188] on img at bounding box center [309, 213] width 324 height 324
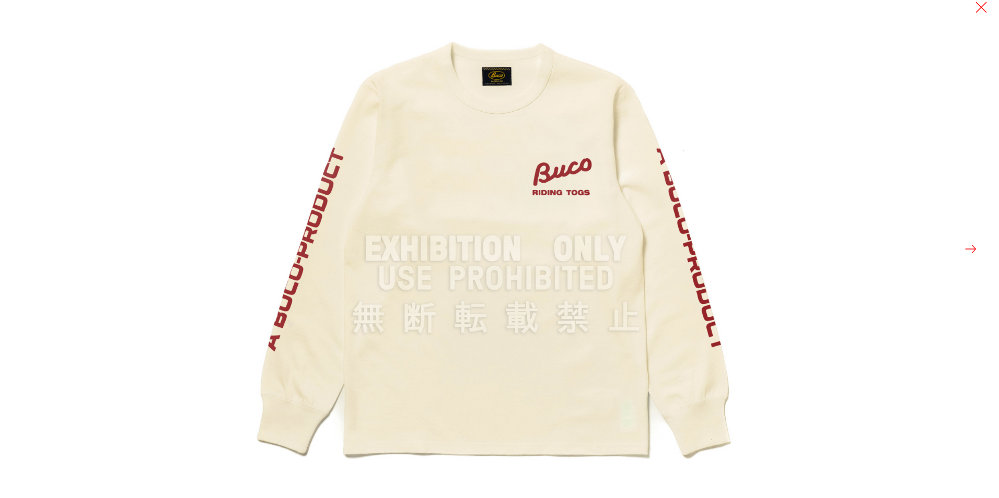
click at [965, 248] on button at bounding box center [970, 249] width 15 height 15
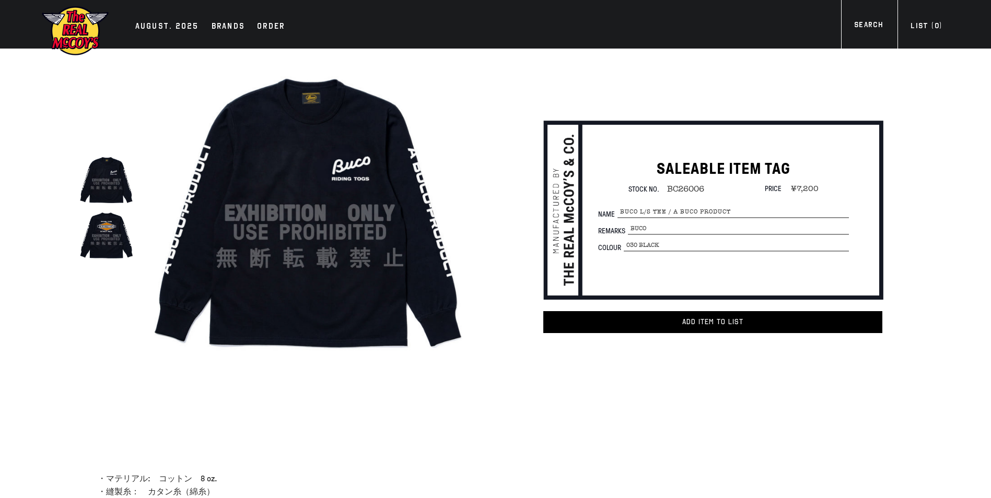
click at [418, 195] on img at bounding box center [309, 213] width 324 height 324
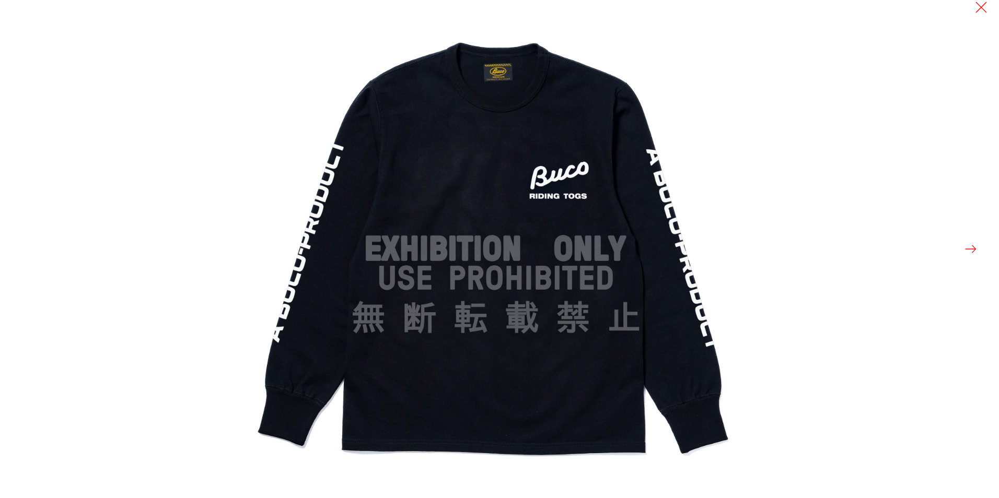
click at [964, 250] on button at bounding box center [970, 249] width 15 height 15
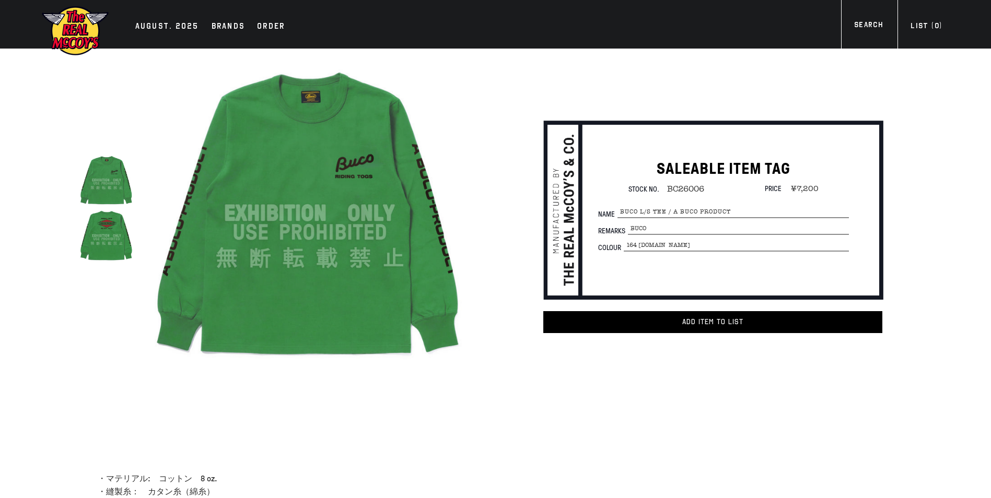
click at [394, 181] on img at bounding box center [309, 213] width 324 height 324
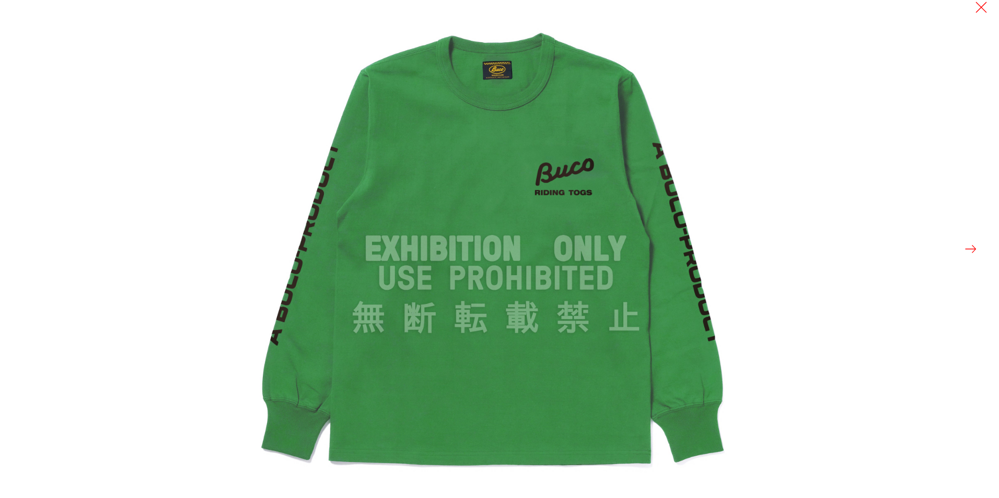
click at [967, 253] on button at bounding box center [970, 249] width 15 height 15
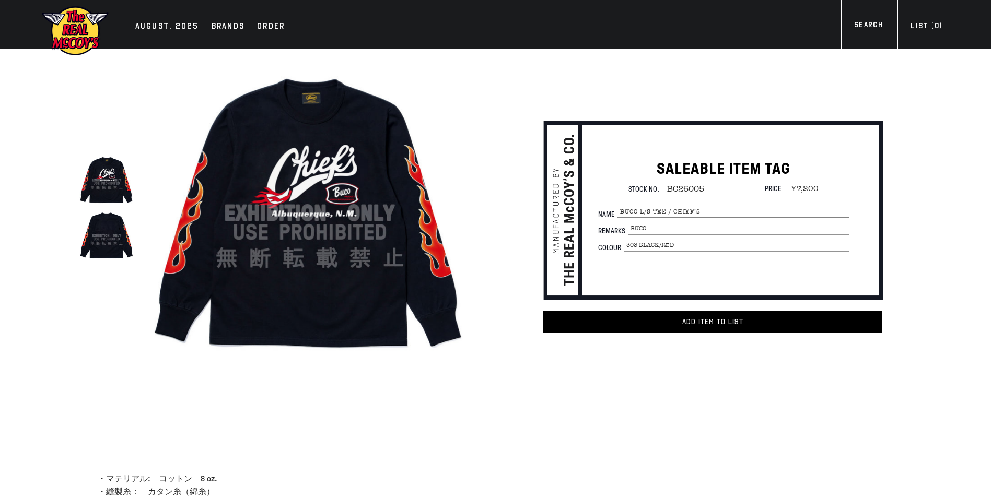
click at [330, 188] on img at bounding box center [309, 213] width 324 height 324
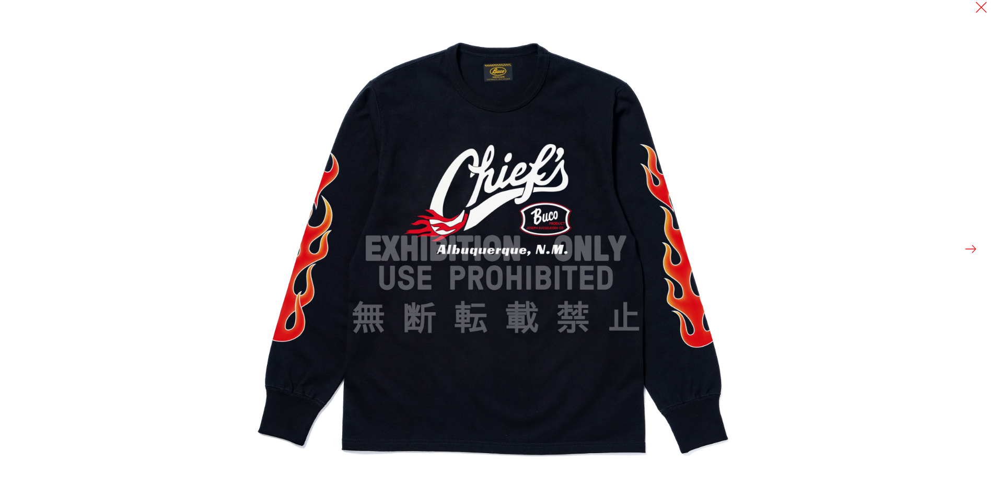
click at [969, 241] on div at bounding box center [746, 249] width 999 height 498
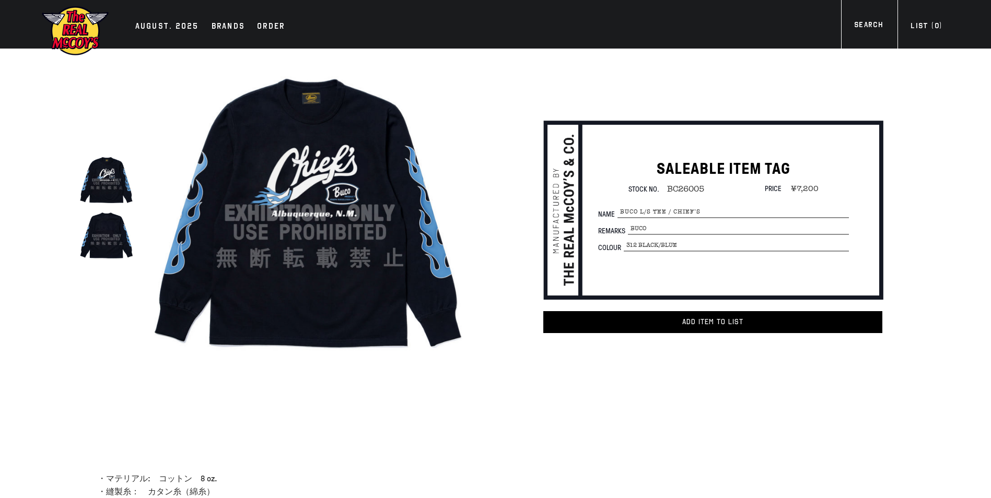
click at [396, 195] on img at bounding box center [309, 213] width 324 height 324
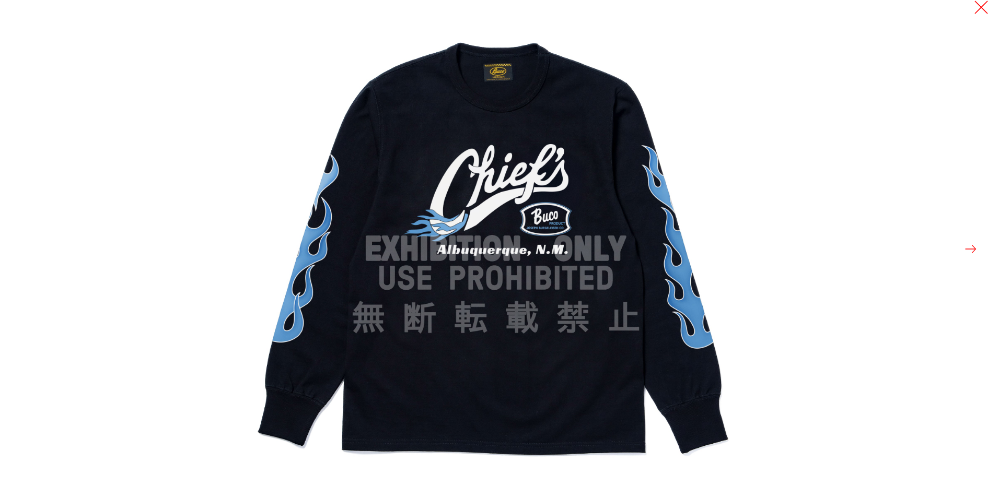
click at [981, 14] on button at bounding box center [981, 7] width 15 height 15
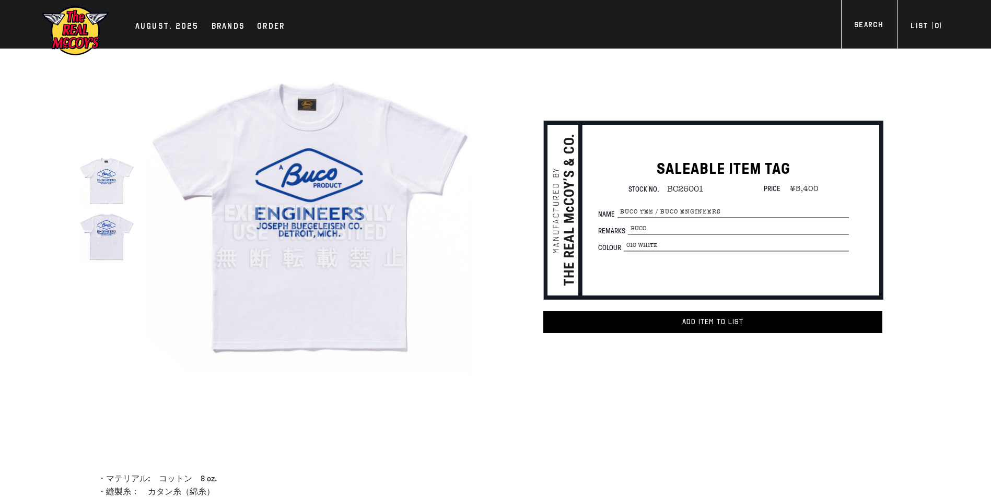
click at [360, 262] on img at bounding box center [309, 213] width 324 height 324
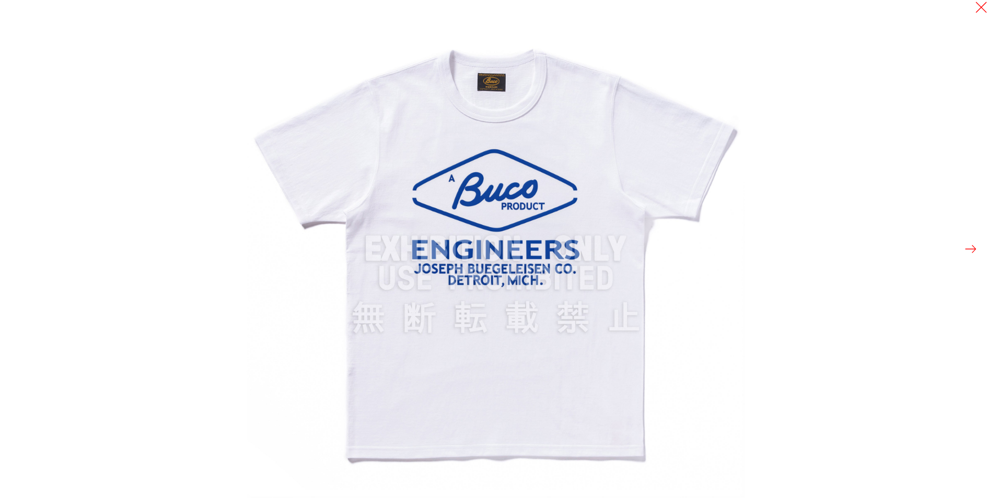
click at [965, 250] on button at bounding box center [970, 249] width 15 height 15
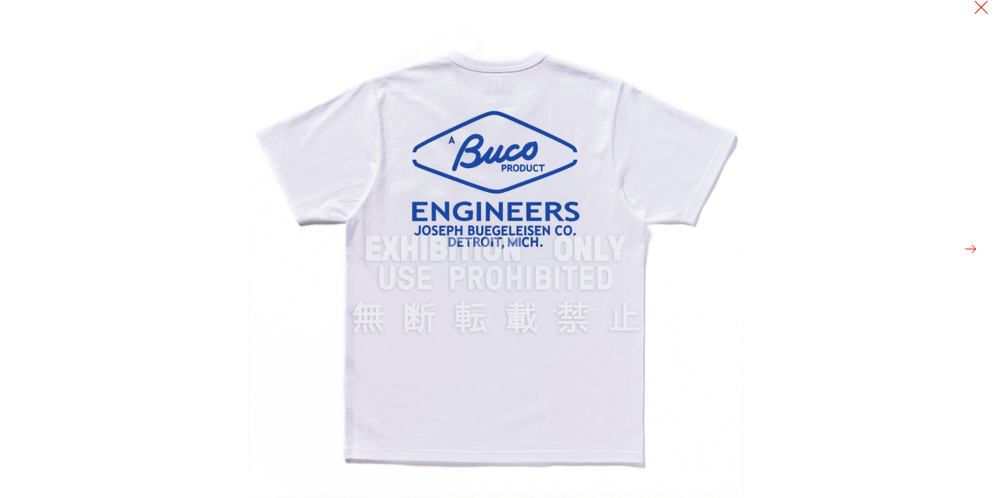
click at [981, 14] on button at bounding box center [981, 7] width 15 height 15
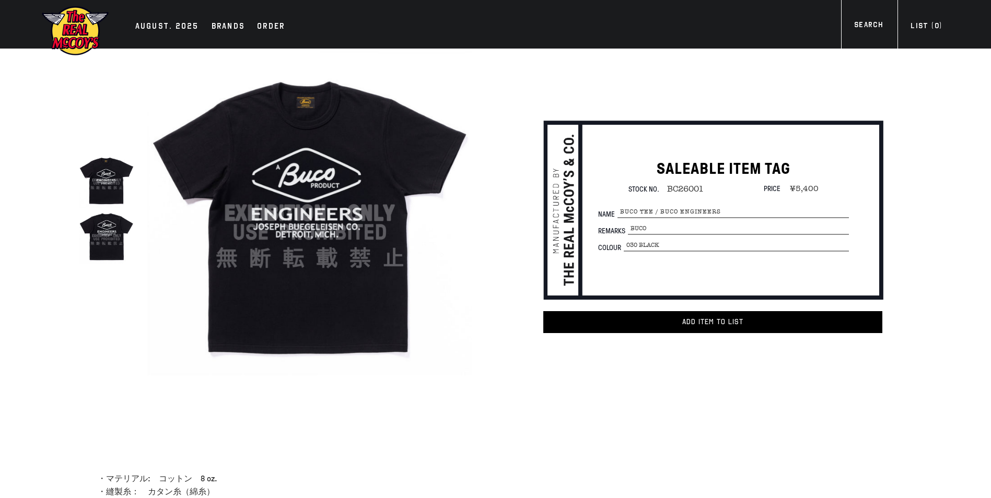
click at [401, 209] on img at bounding box center [309, 213] width 324 height 324
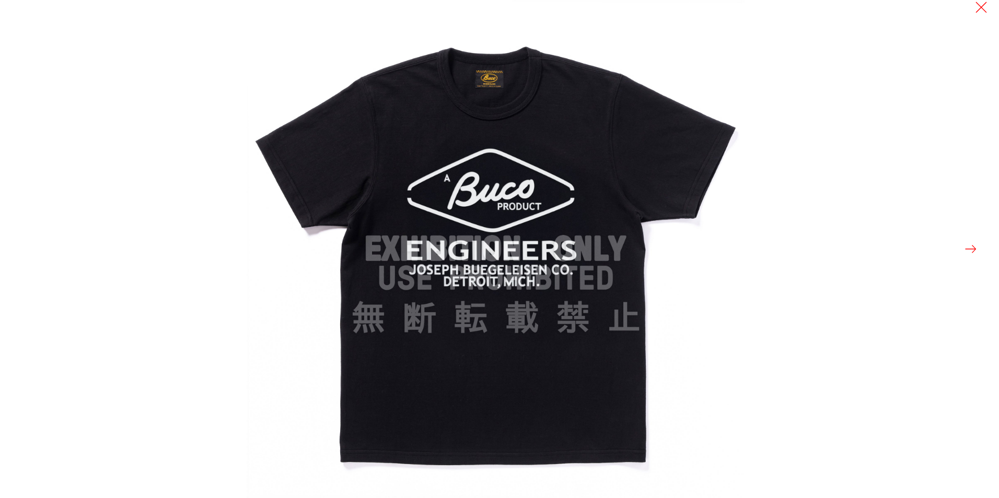
click at [975, 248] on button at bounding box center [970, 249] width 15 height 15
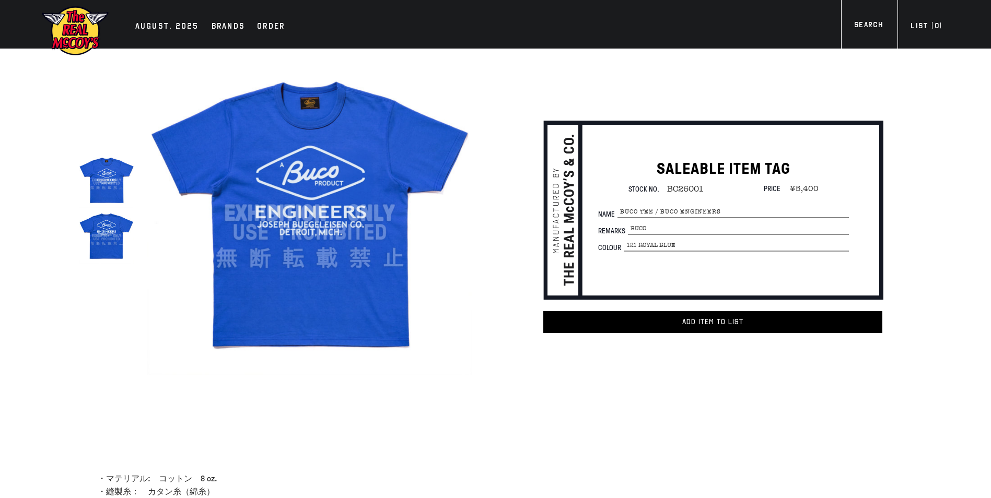
click at [332, 192] on img at bounding box center [309, 213] width 324 height 324
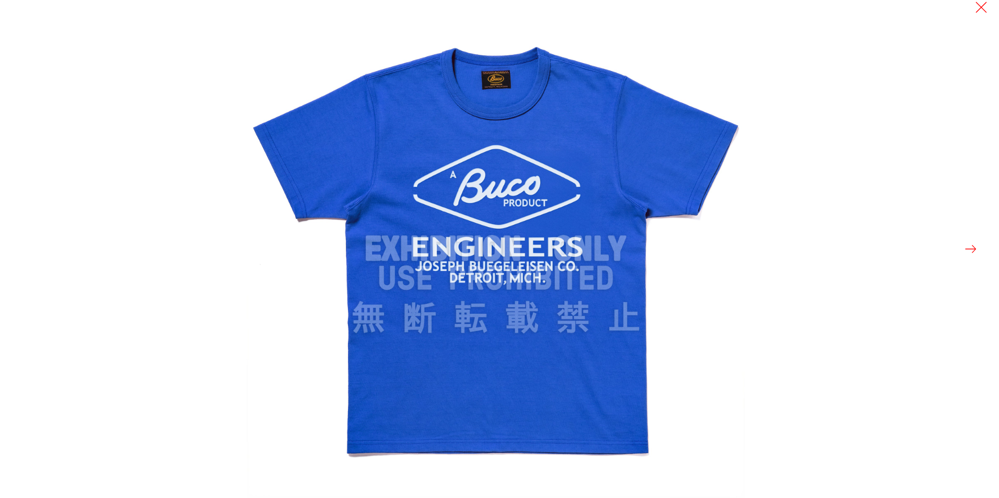
click at [975, 247] on button at bounding box center [970, 249] width 15 height 15
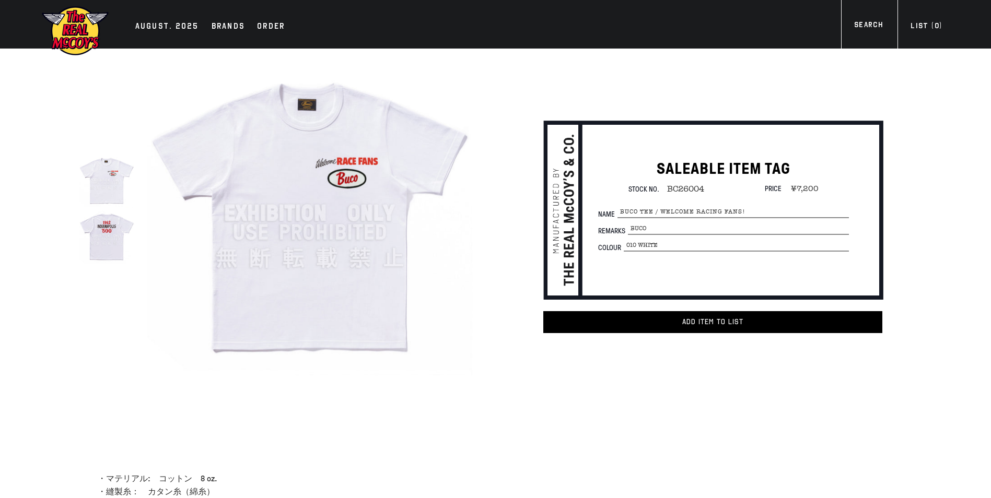
click at [362, 160] on img at bounding box center [309, 213] width 324 height 324
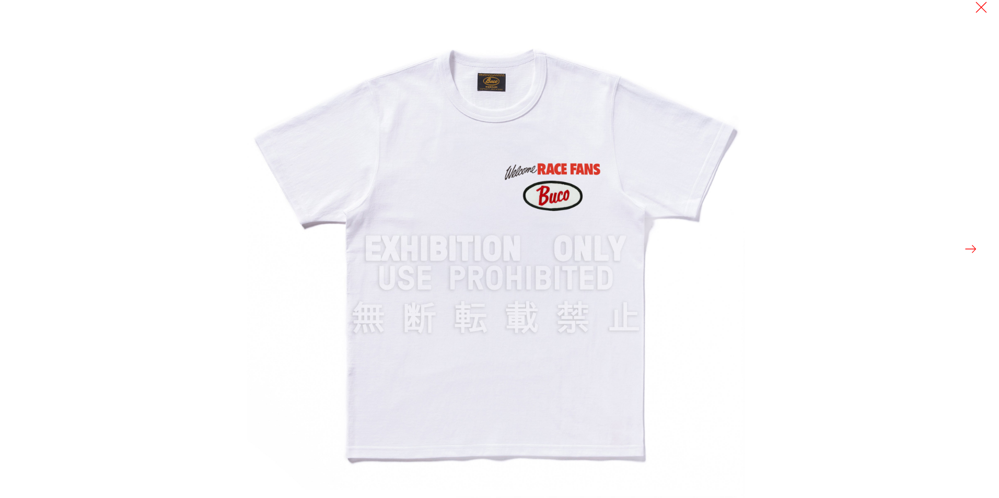
click at [974, 248] on button at bounding box center [970, 249] width 15 height 15
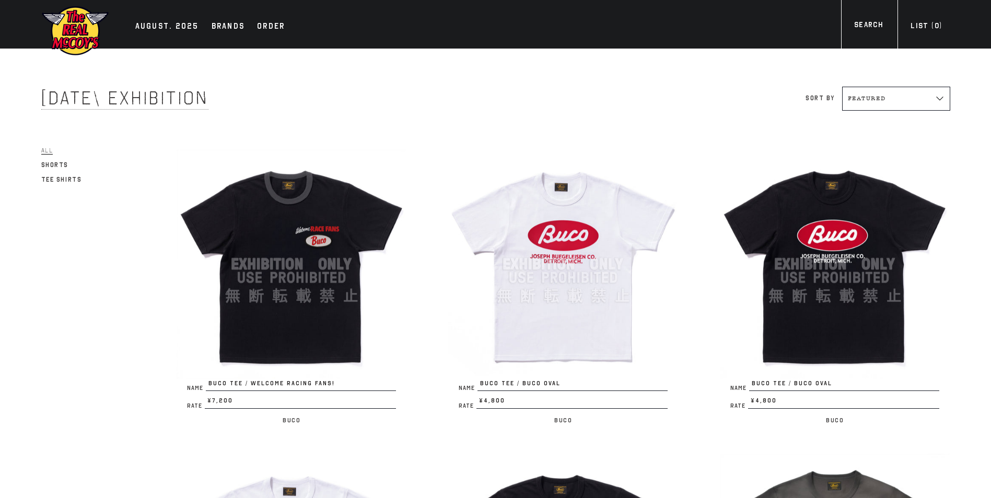
click at [292, 249] on img at bounding box center [292, 264] width 230 height 230
click at [629, 215] on img at bounding box center [563, 264] width 230 height 230
click at [852, 215] on img at bounding box center [835, 264] width 230 height 230
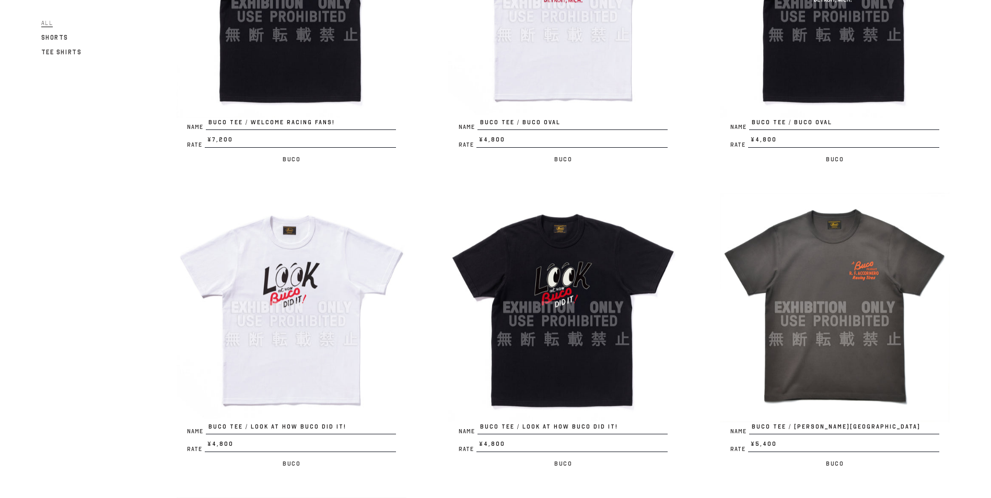
scroll to position [418, 0]
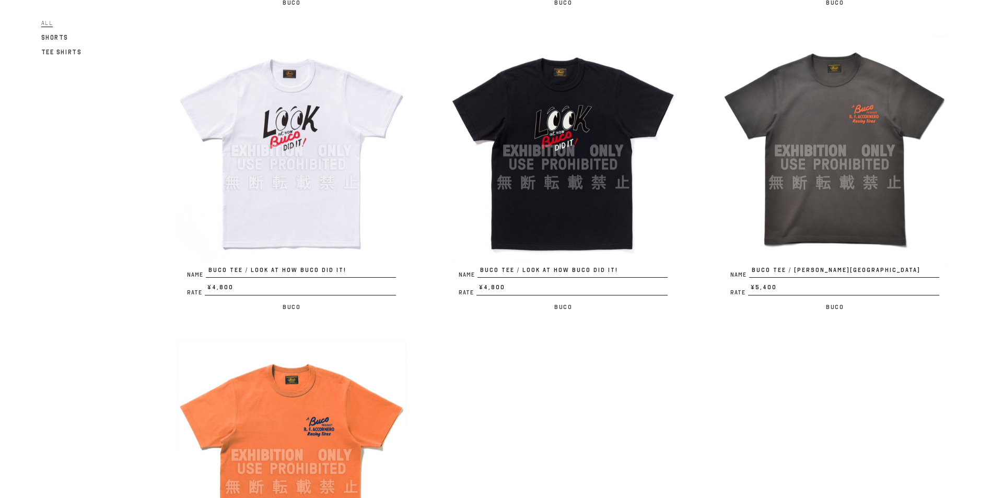
click at [291, 153] on img at bounding box center [292, 151] width 230 height 230
click at [546, 102] on img at bounding box center [563, 151] width 230 height 230
click at [834, 144] on img at bounding box center [835, 151] width 230 height 230
click at [277, 402] on img at bounding box center [292, 456] width 230 height 230
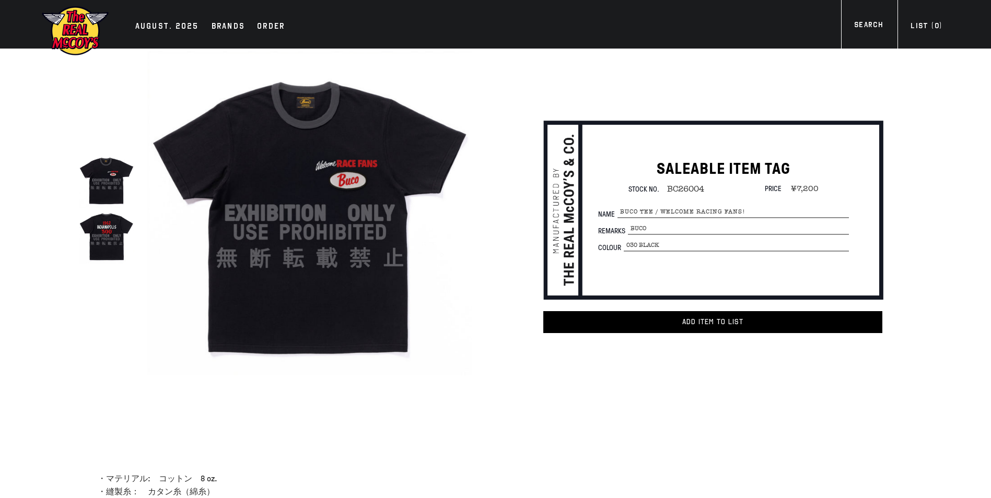
click at [362, 179] on img at bounding box center [309, 213] width 324 height 324
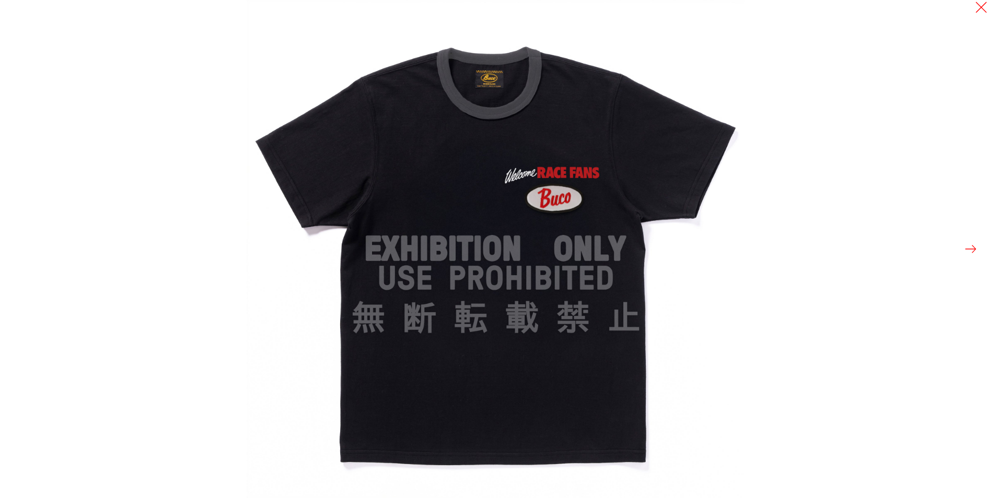
click at [966, 251] on button at bounding box center [970, 249] width 15 height 15
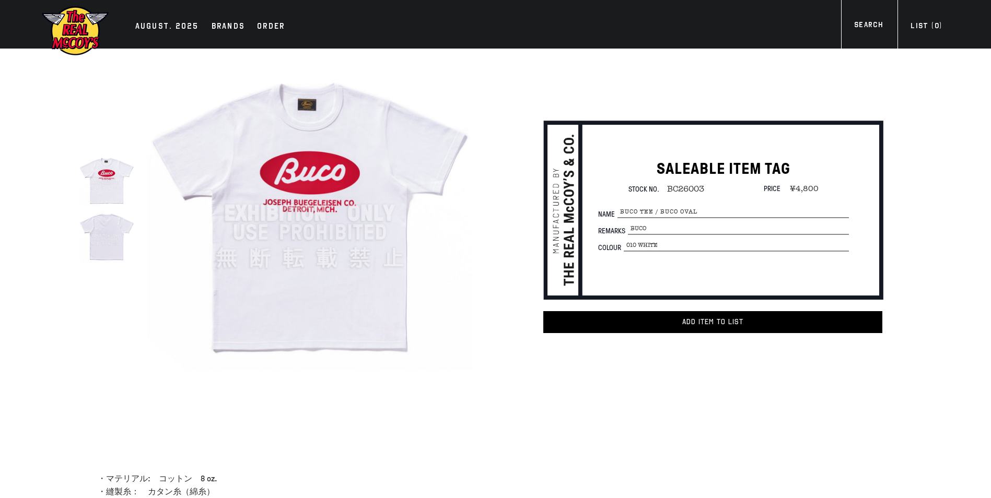
click at [365, 173] on img at bounding box center [309, 213] width 324 height 324
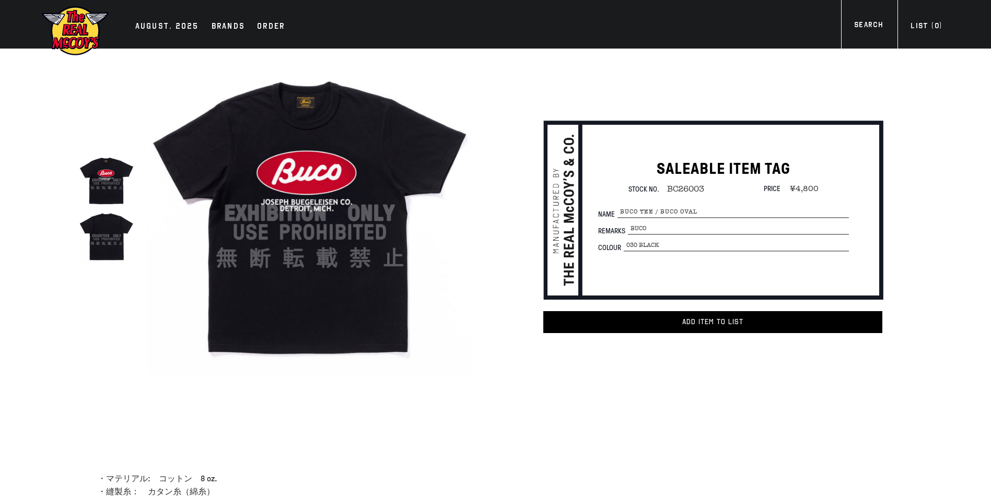
click at [390, 191] on img at bounding box center [309, 213] width 324 height 324
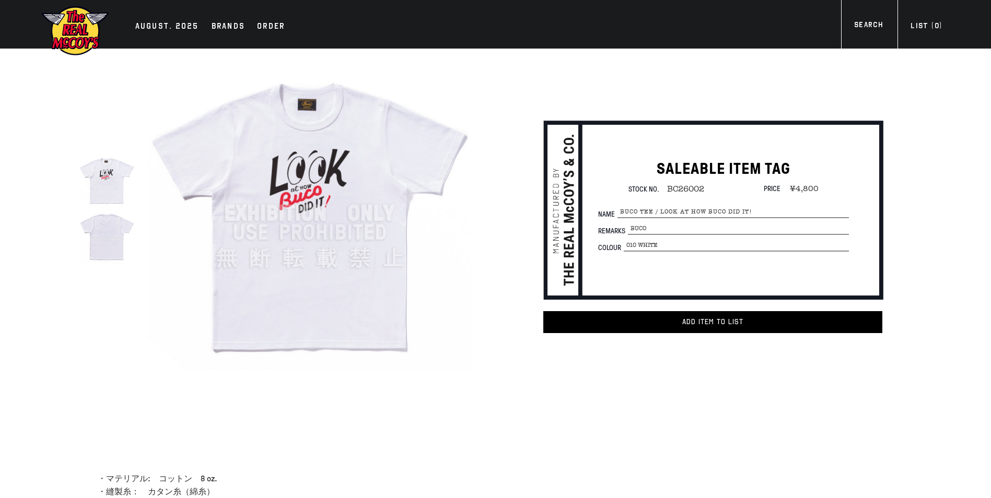
click at [389, 184] on img at bounding box center [309, 213] width 324 height 324
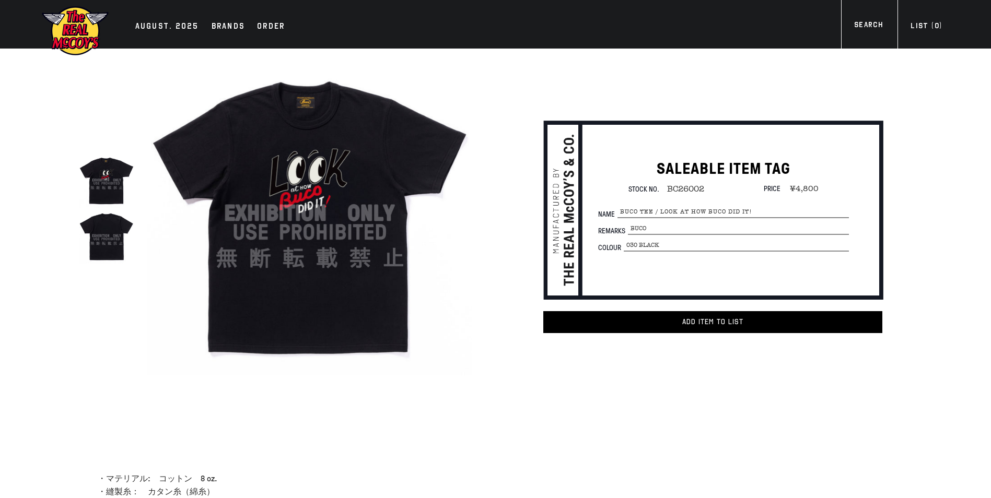
click at [337, 183] on img at bounding box center [309, 213] width 324 height 324
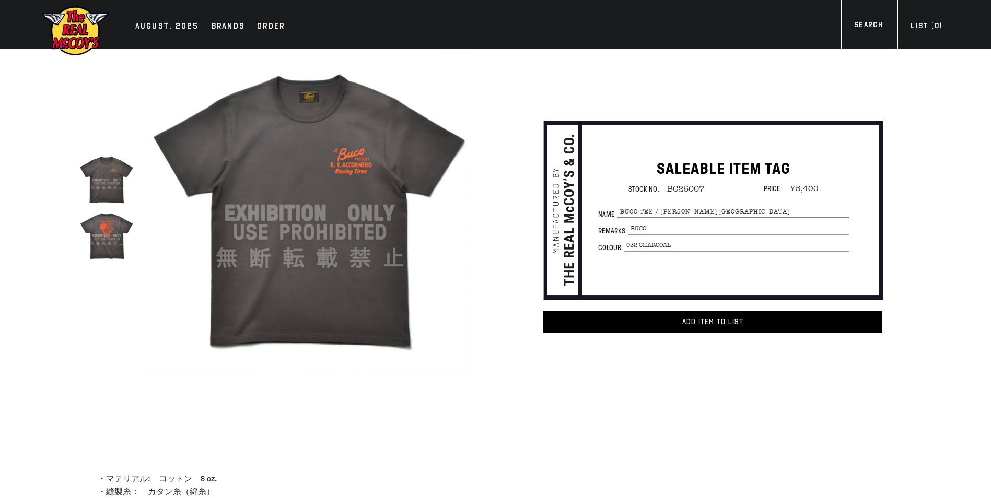
click at [292, 159] on img at bounding box center [309, 213] width 324 height 324
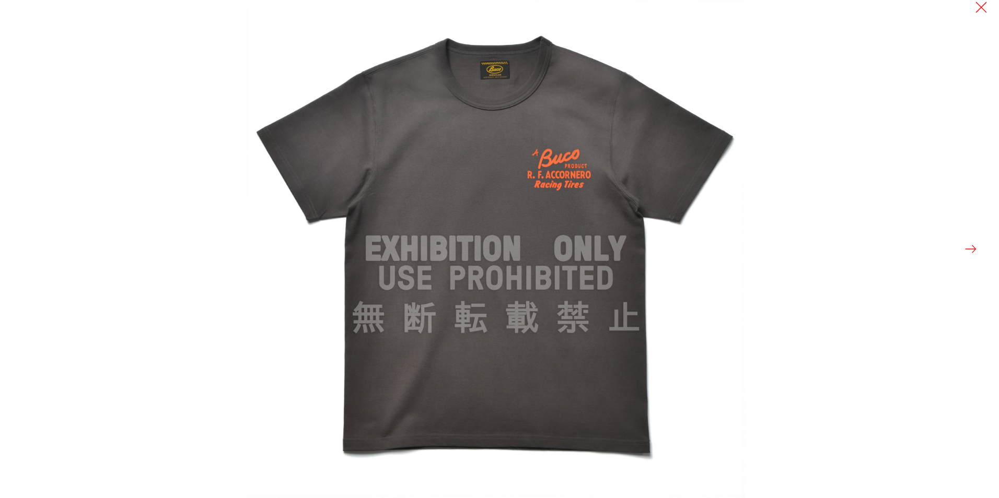
click at [971, 248] on button at bounding box center [970, 249] width 15 height 15
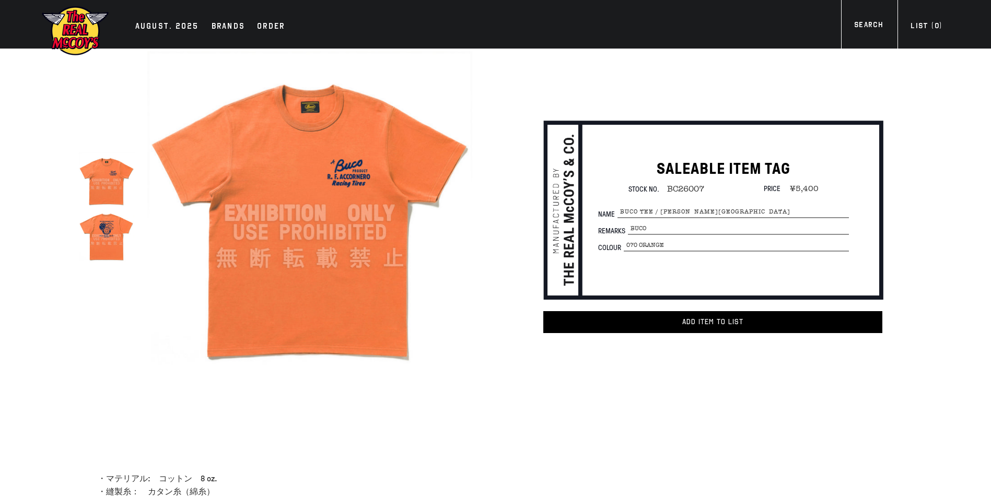
click at [420, 222] on img at bounding box center [309, 213] width 324 height 324
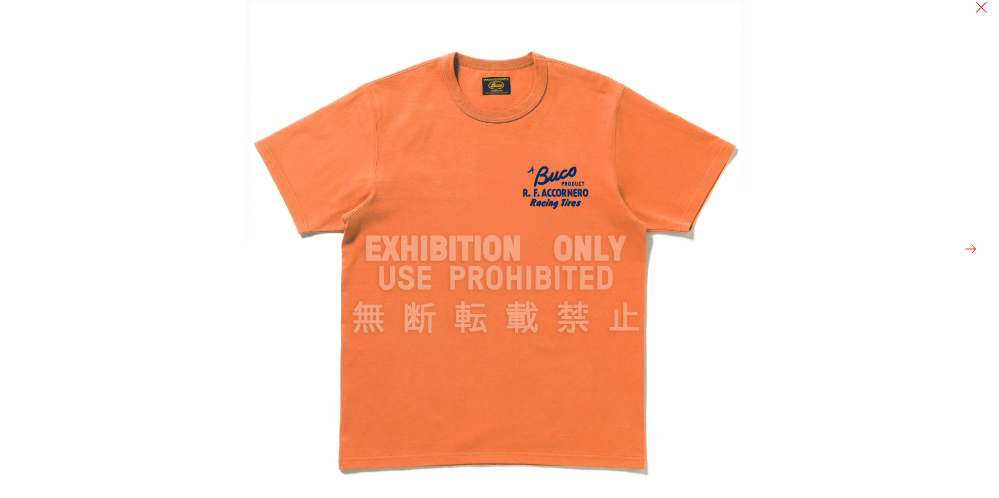
click at [972, 252] on button at bounding box center [970, 249] width 15 height 15
